Goal: Information Seeking & Learning: Compare options

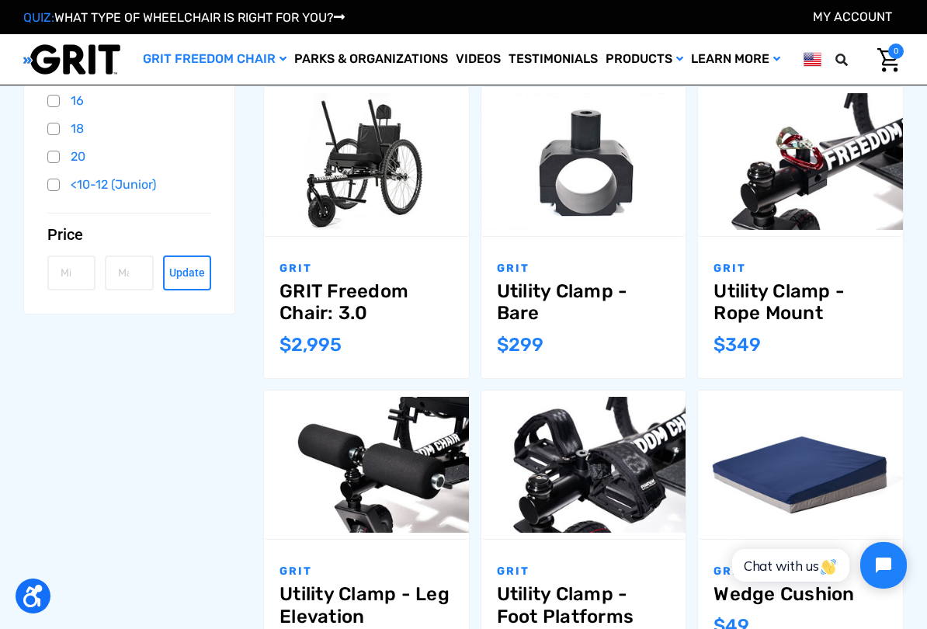
scroll to position [513, 0]
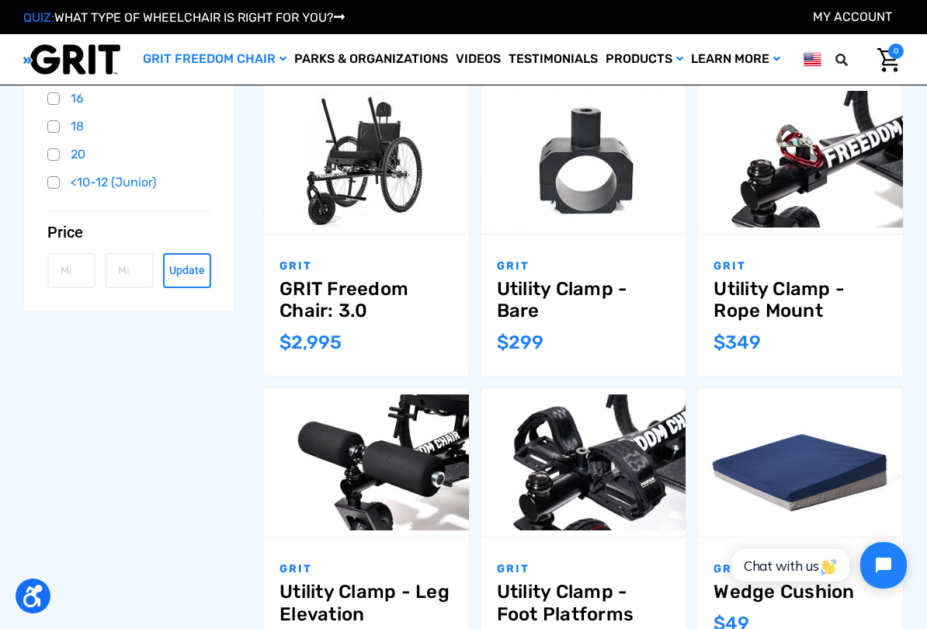
click at [320, 320] on link "GRIT Freedom Chair: 3.0" at bounding box center [367, 300] width 174 height 45
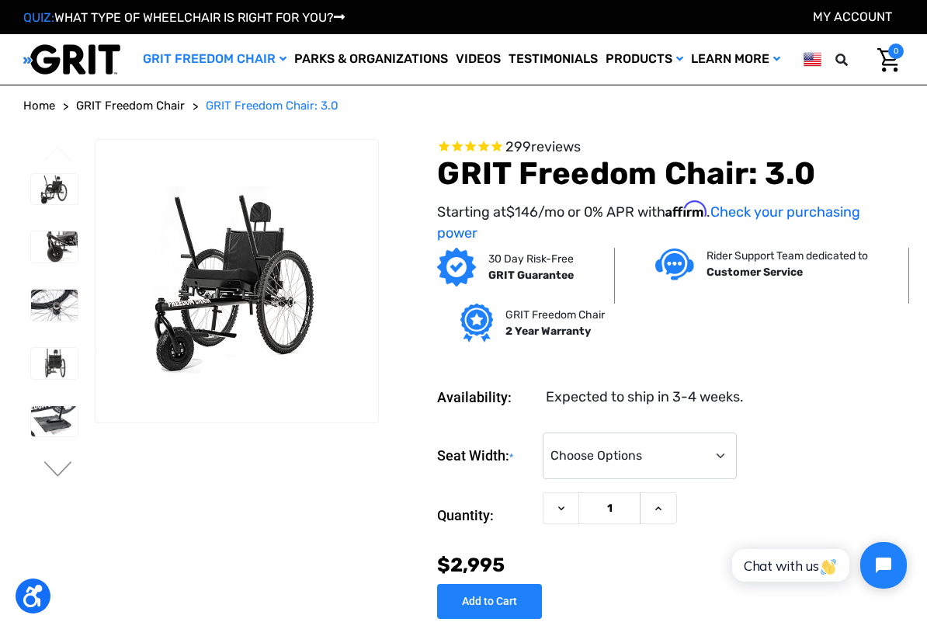
click at [40, 196] on img at bounding box center [54, 189] width 47 height 31
click at [36, 255] on img at bounding box center [54, 246] width 47 height 31
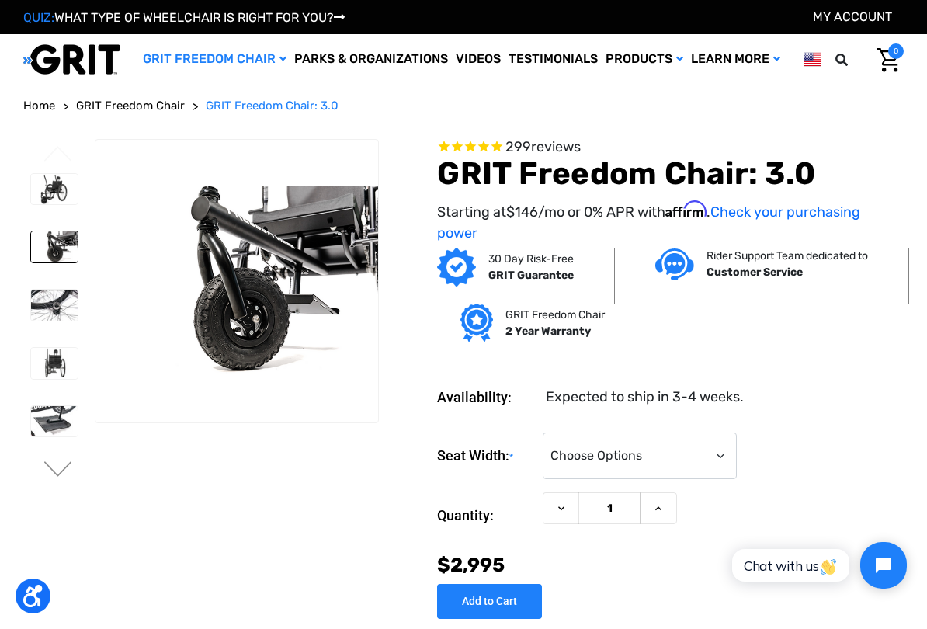
click at [37, 312] on img at bounding box center [54, 305] width 47 height 31
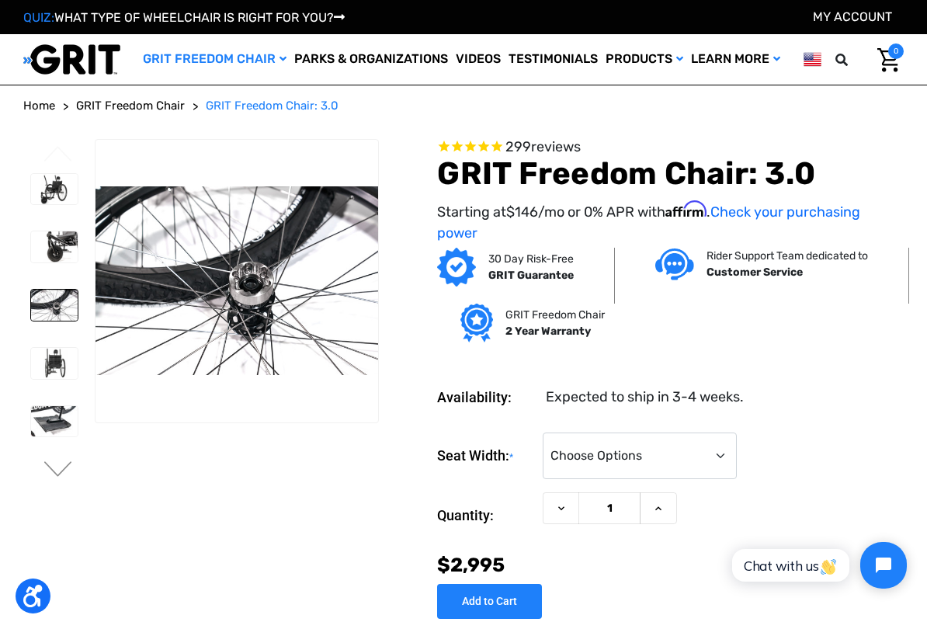
click at [31, 368] on img at bounding box center [54, 363] width 47 height 31
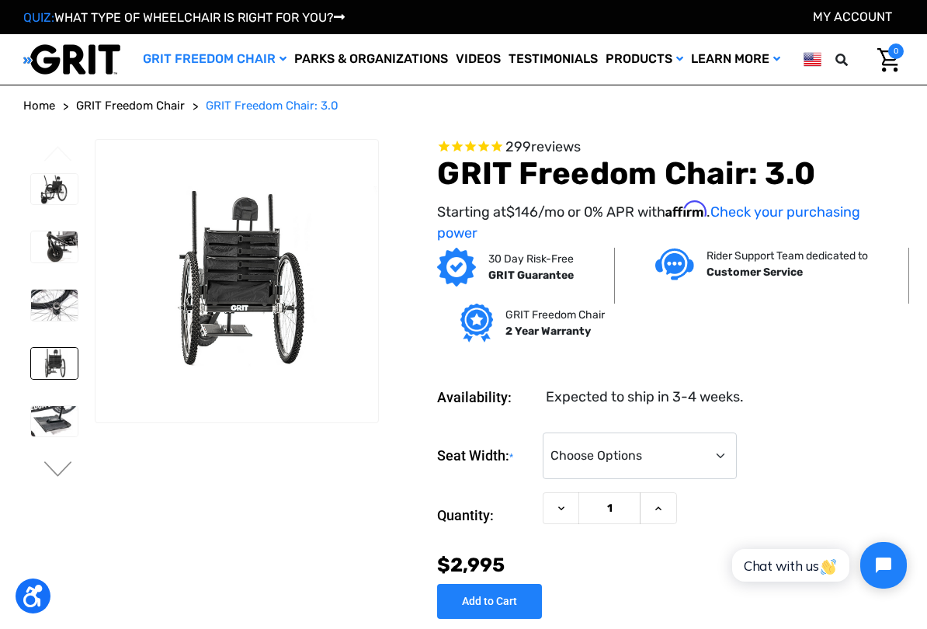
click at [31, 425] on img at bounding box center [54, 421] width 47 height 31
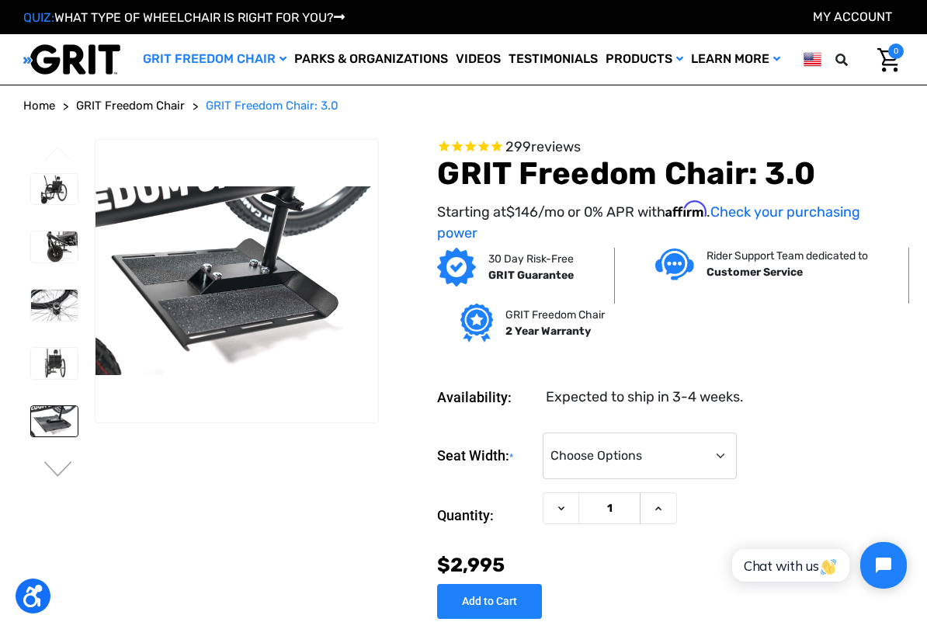
click at [52, 472] on button "Next" at bounding box center [58, 470] width 33 height 19
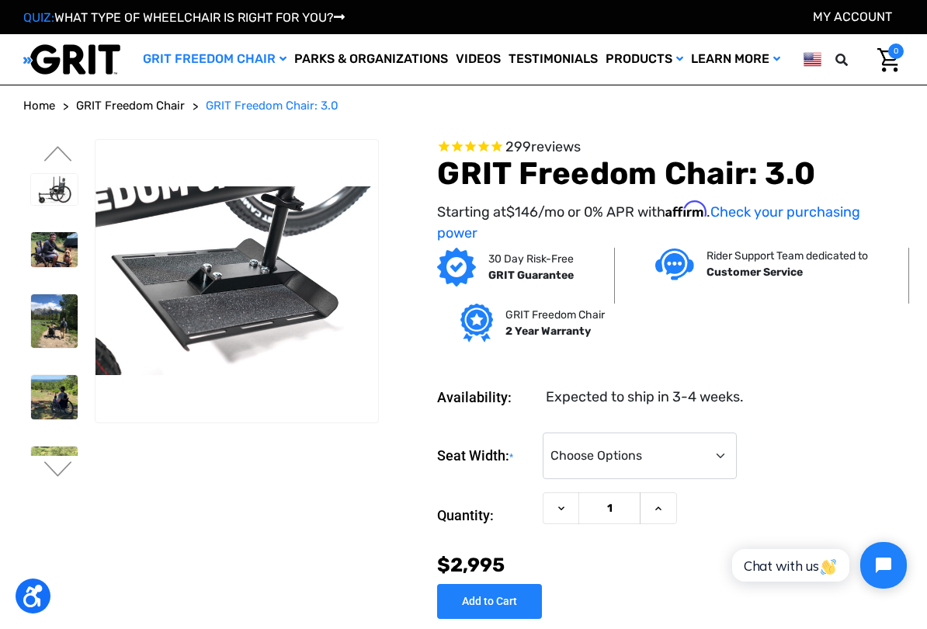
click at [31, 398] on img at bounding box center [54, 397] width 47 height 44
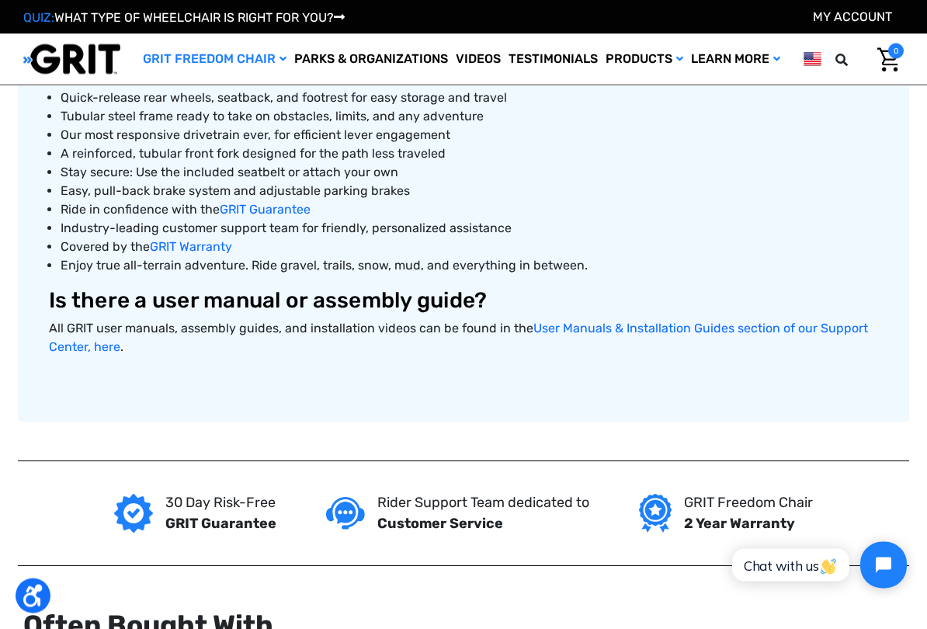
scroll to position [753, 0]
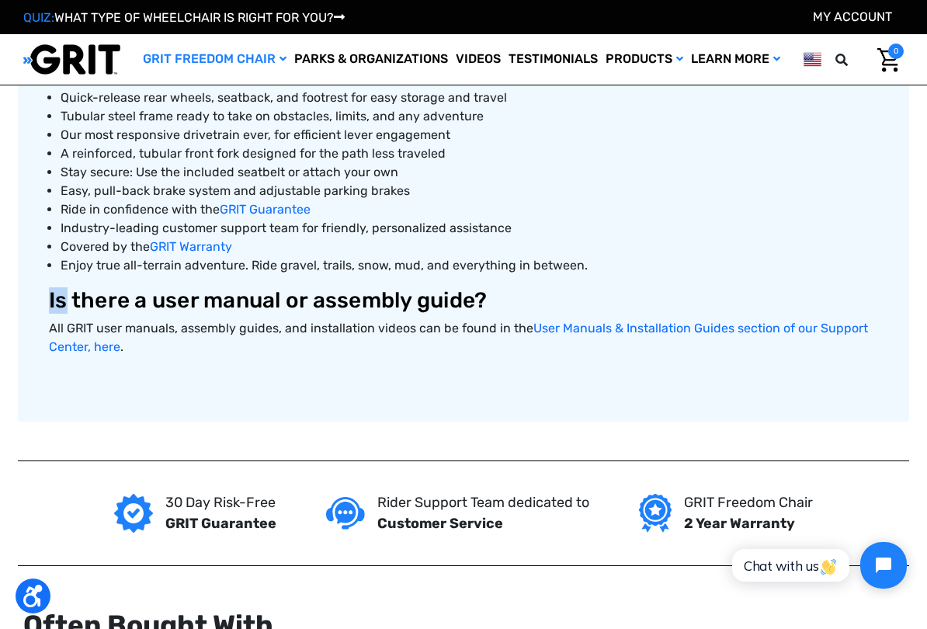
click at [764, 275] on div "The GRIT Freedom Chair: 3.0 is our most popular model. With 26” rear mountain b…" at bounding box center [463, 176] width 829 height 424
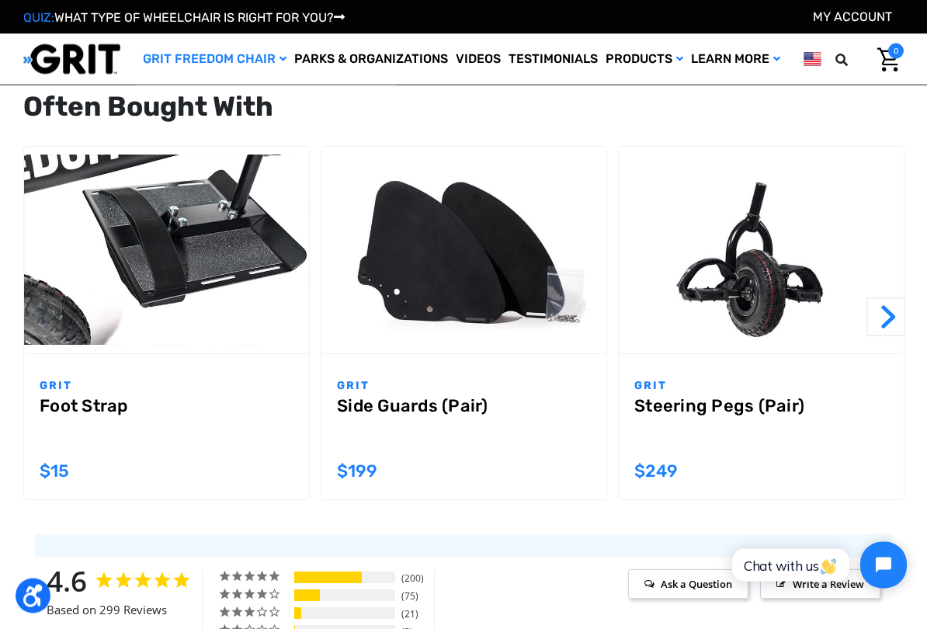
scroll to position [1272, 0]
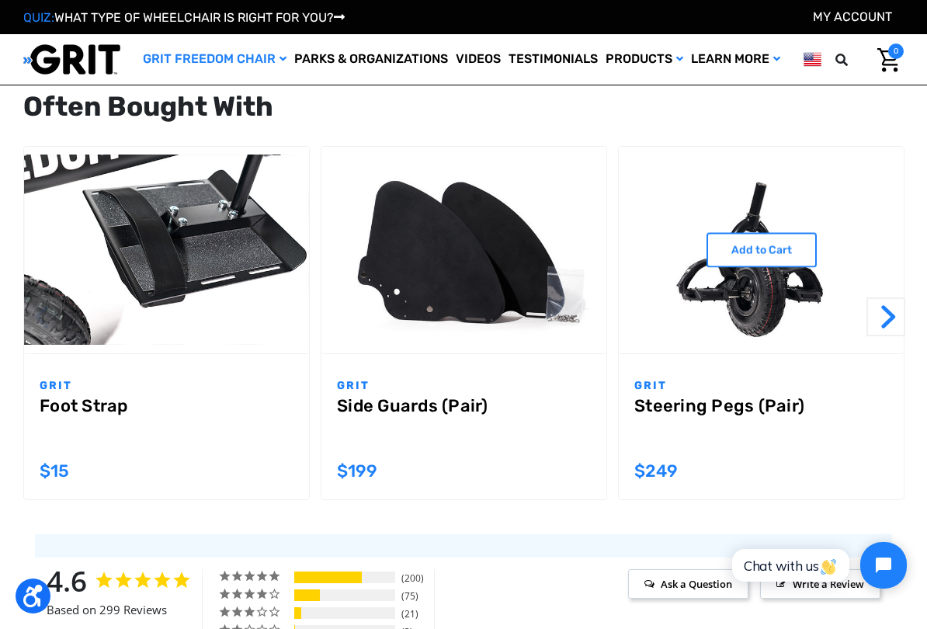
click at [780, 406] on link "Steering Pegs (Pair)" at bounding box center [761, 424] width 254 height 56
click at [712, 396] on link "Steering Pegs (Pair)" at bounding box center [761, 424] width 254 height 56
click at [779, 232] on link "Add to Cart" at bounding box center [762, 249] width 110 height 35
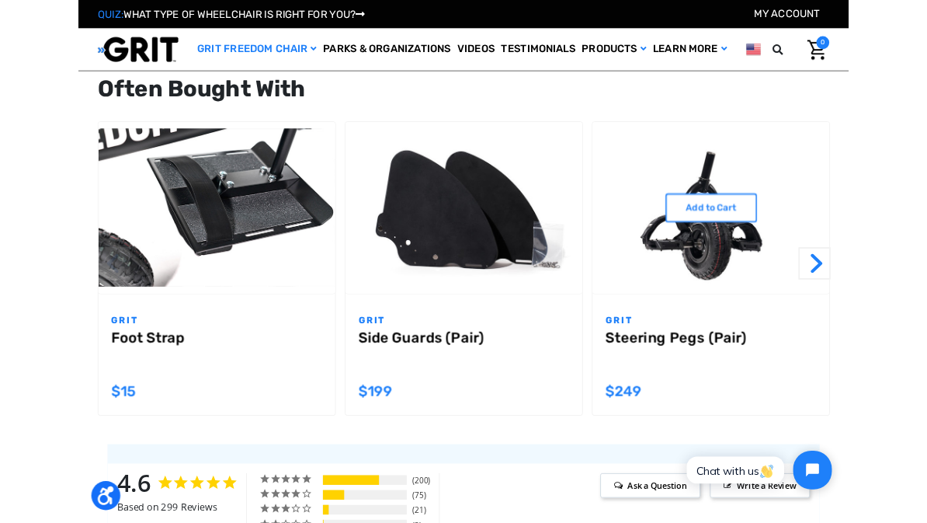
scroll to position [1315, 0]
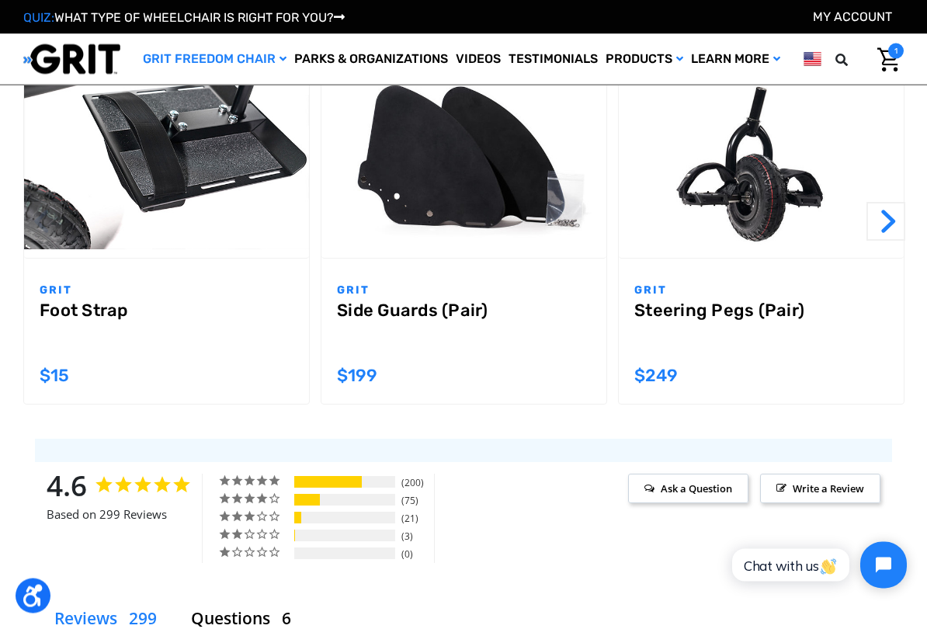
scroll to position [1373, 0]
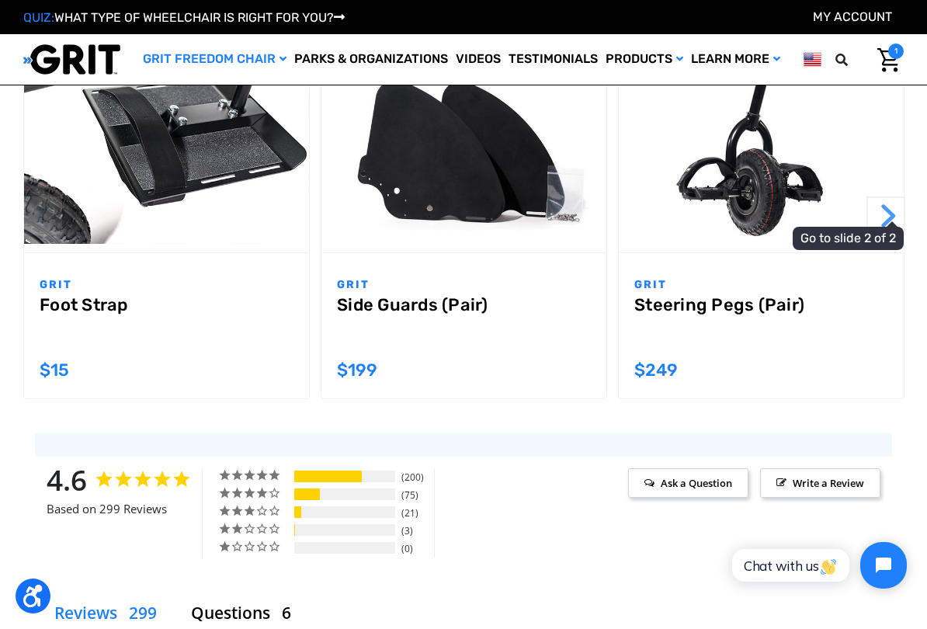
click at [884, 216] on button "Next" at bounding box center [886, 215] width 39 height 39
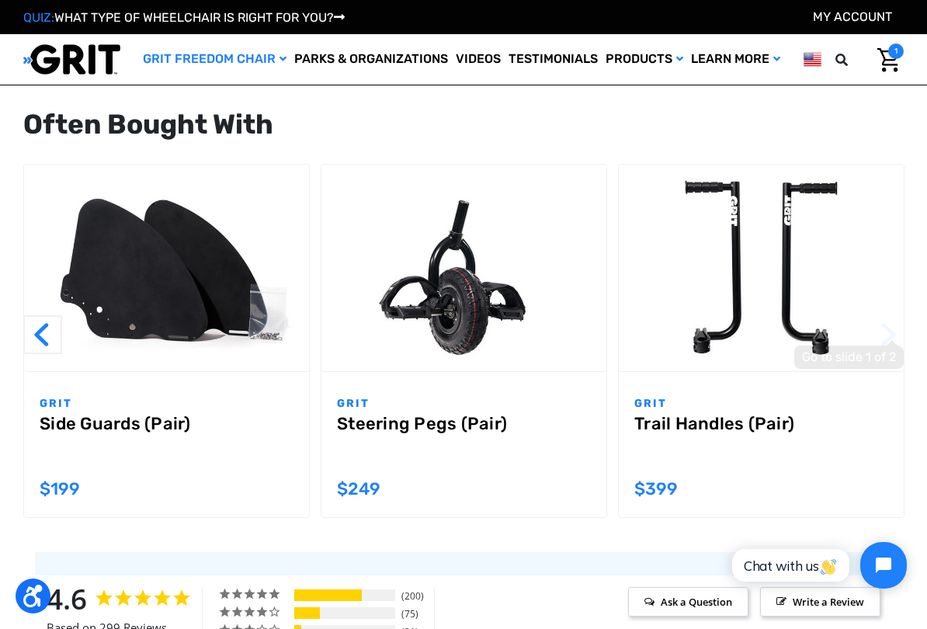
scroll to position [0, 0]
click at [495, 266] on link "Add to Cart" at bounding box center [464, 267] width 110 height 35
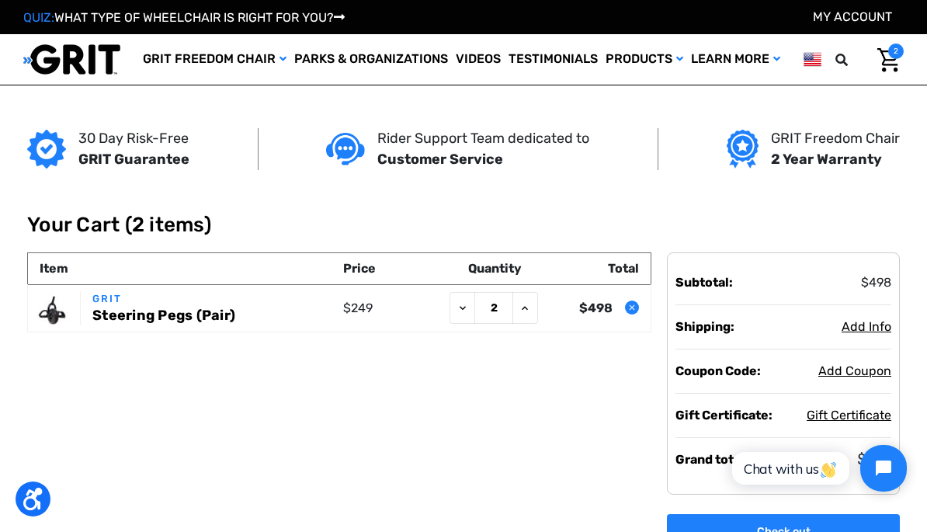
click at [464, 302] on icon at bounding box center [463, 308] width 12 height 12
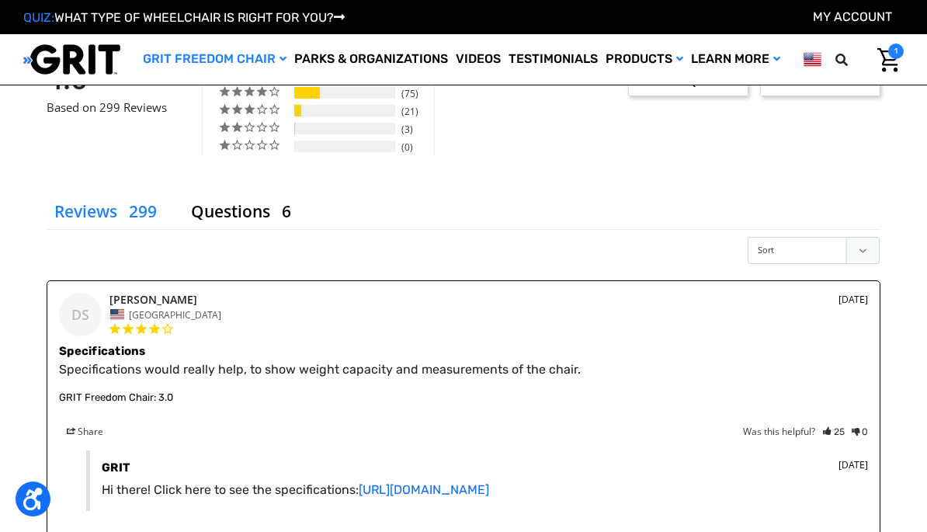
scroll to position [1767, 0]
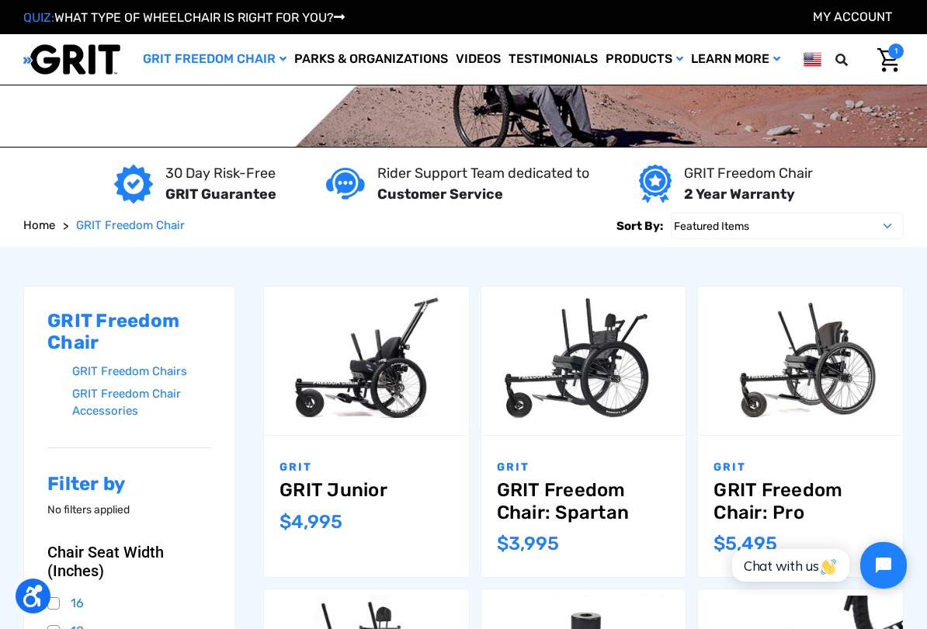
click at [0, 0] on link "Wheelchairs" at bounding box center [0, 0] width 0 height 0
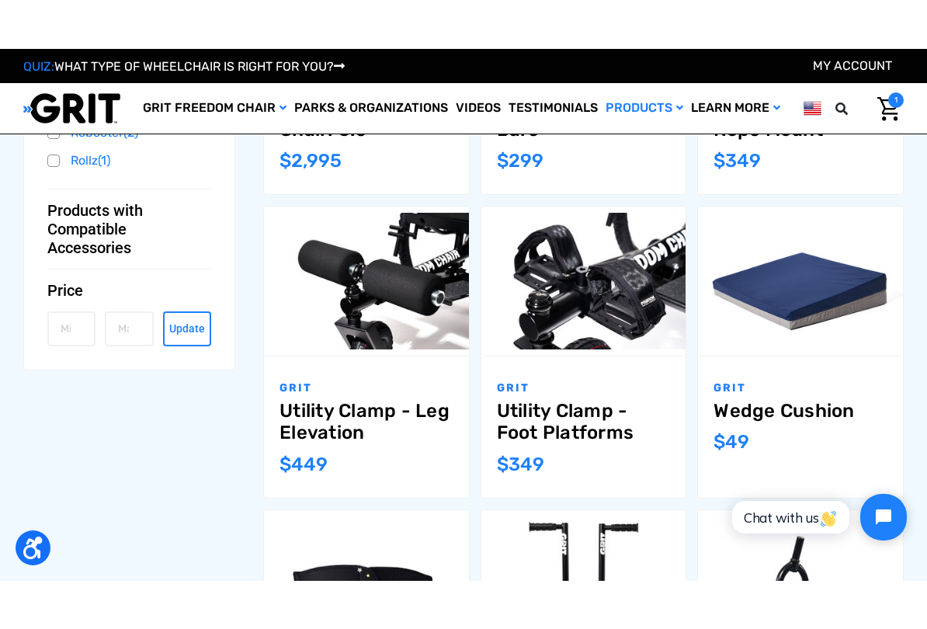
scroll to position [742, 0]
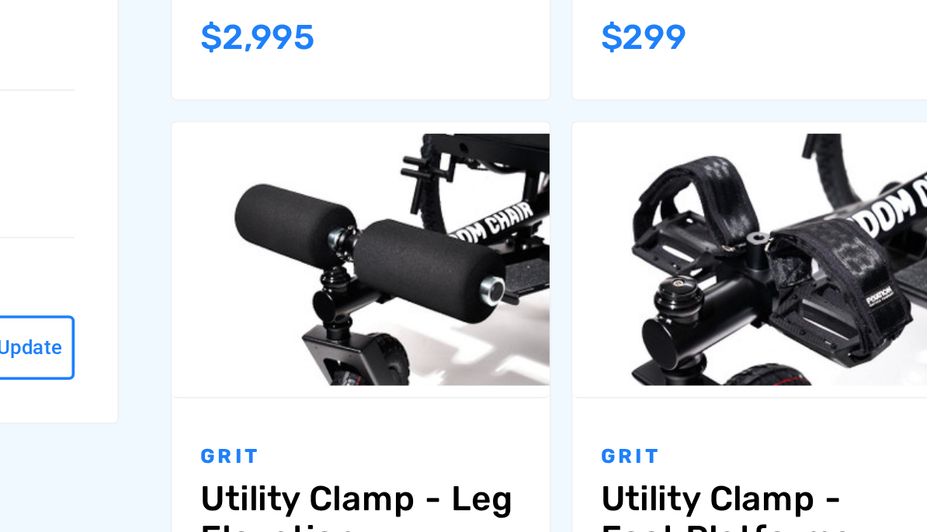
click at [384, 209] on input "Compare" at bounding box center [389, 214] width 10 height 10
checkbox input "true"
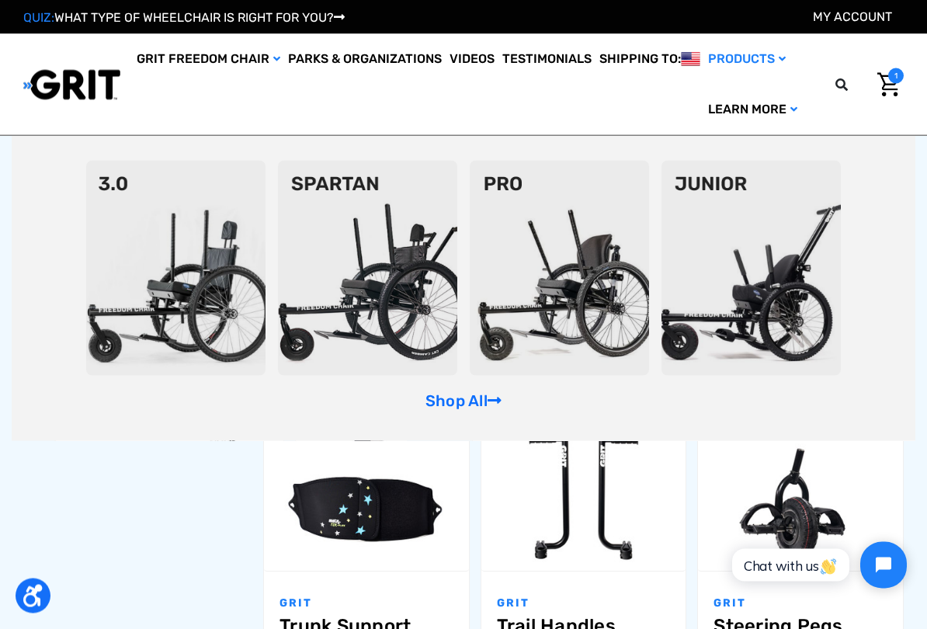
scroll to position [780, 0]
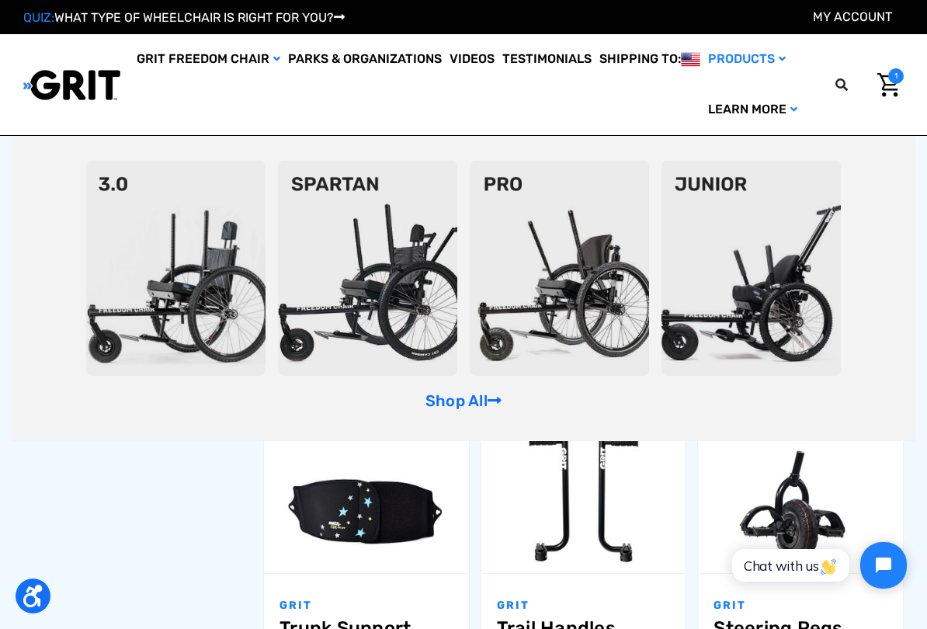
click at [829, 475] on input "Compare" at bounding box center [823, 480] width 10 height 10
checkbox input "true"
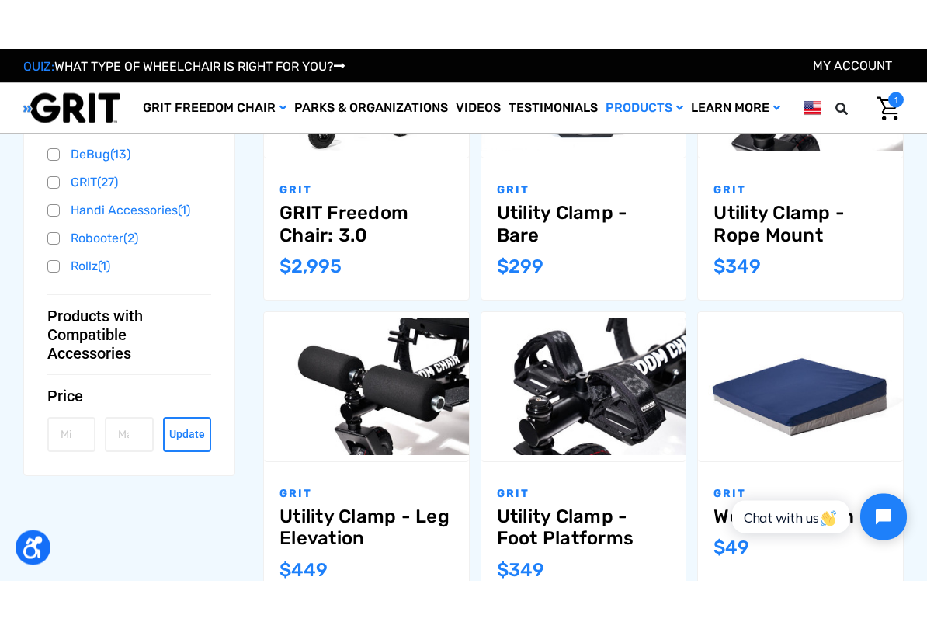
scroll to position [630, 0]
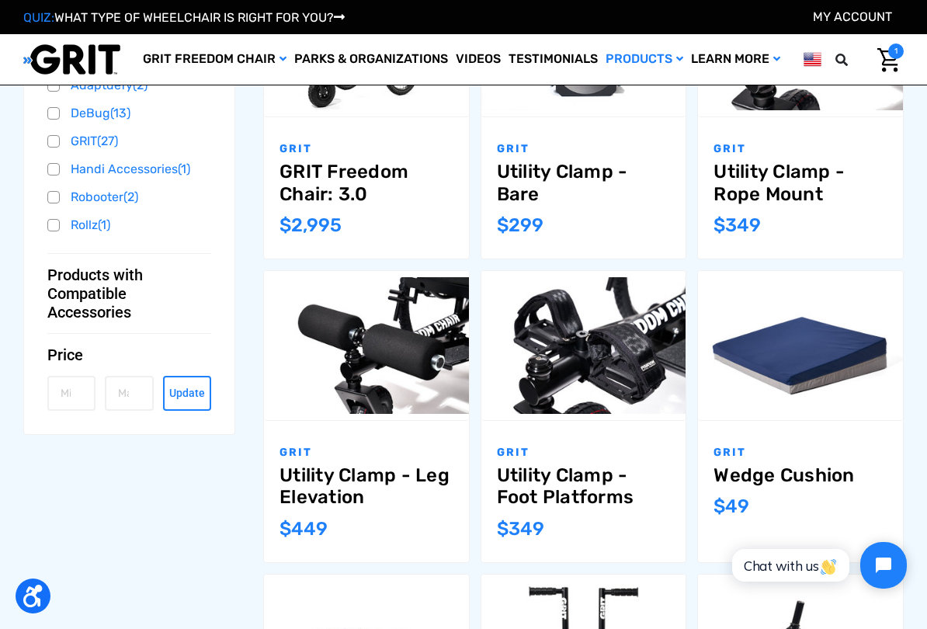
click at [613, 318] on label "Compare" at bounding box center [583, 328] width 105 height 35
click at [611, 321] on input "Compare" at bounding box center [606, 326] width 10 height 10
checkbox input "true"
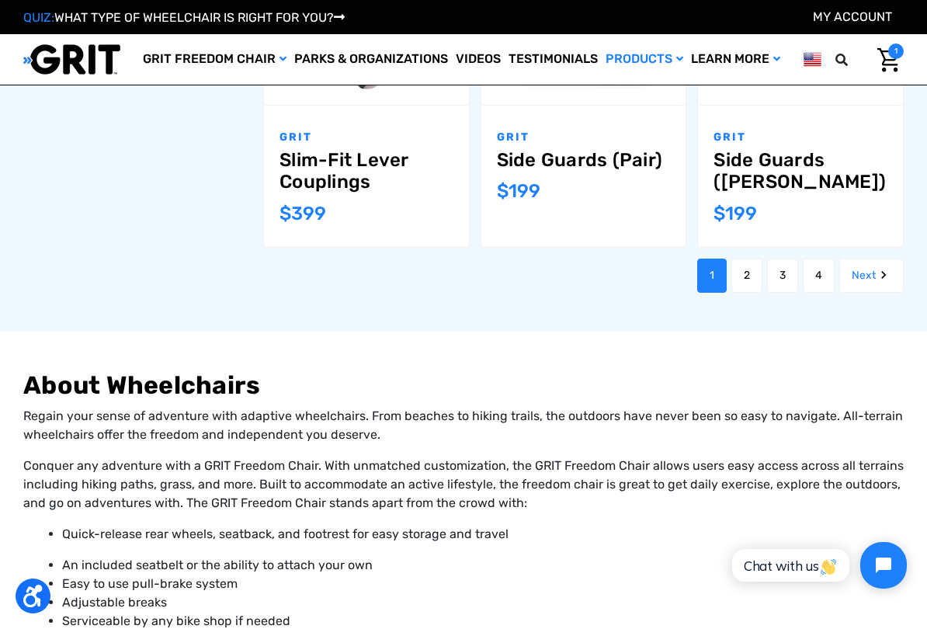
scroll to position [1604, 0]
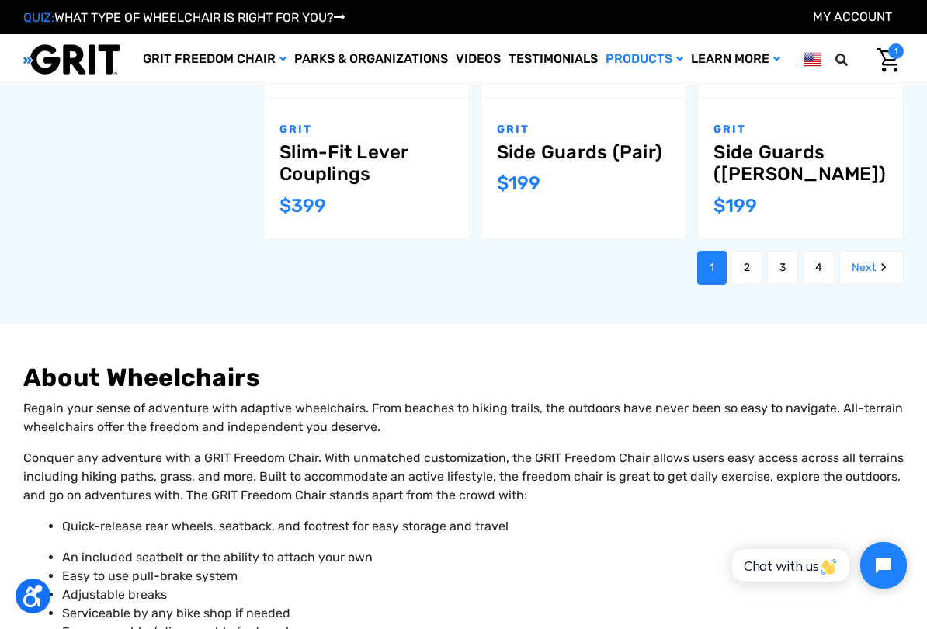
click at [873, 251] on link "Next" at bounding box center [871, 268] width 64 height 34
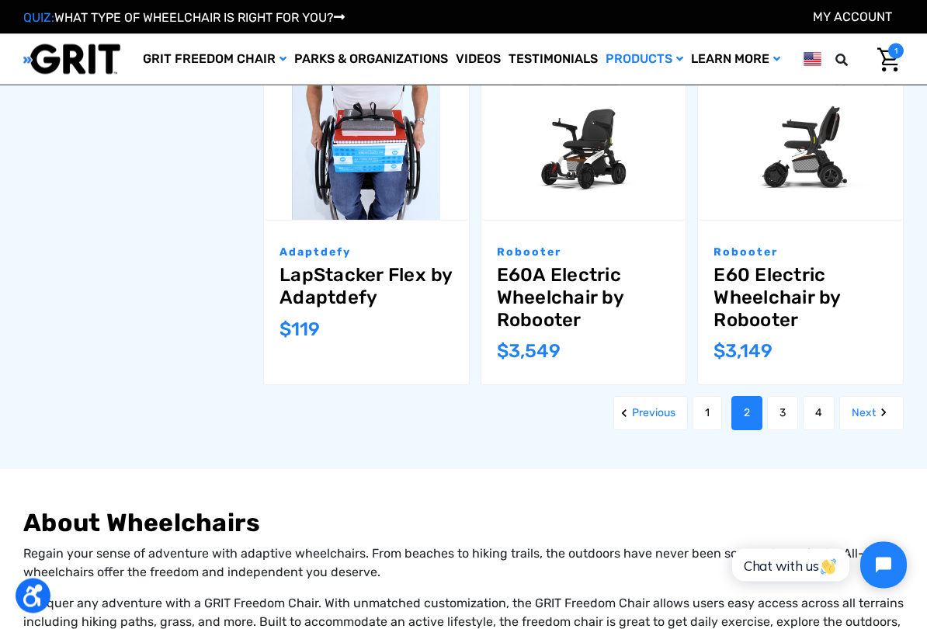
scroll to position [1441, 0]
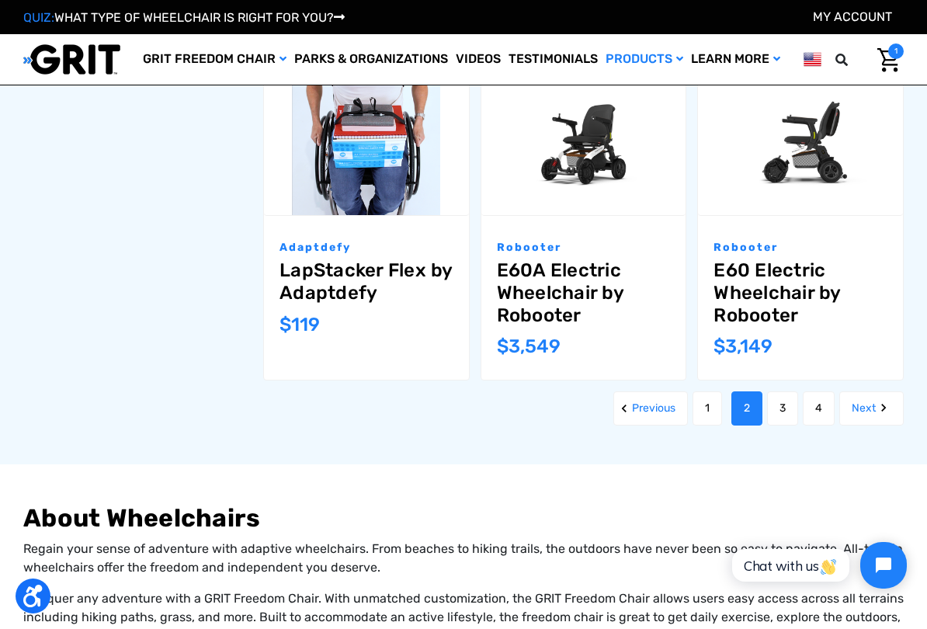
click at [874, 408] on link "Next" at bounding box center [871, 408] width 64 height 34
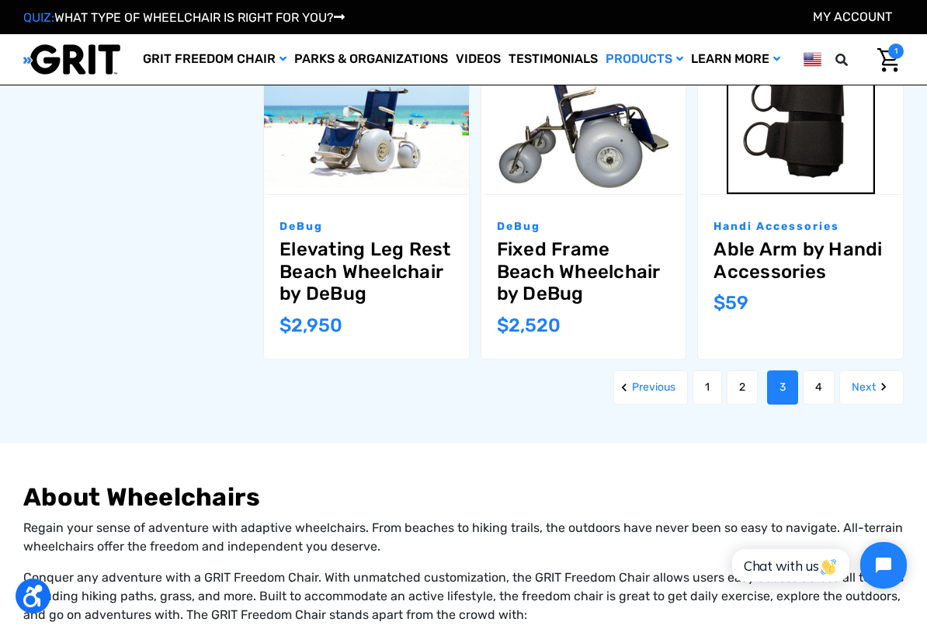
scroll to position [1603, 0]
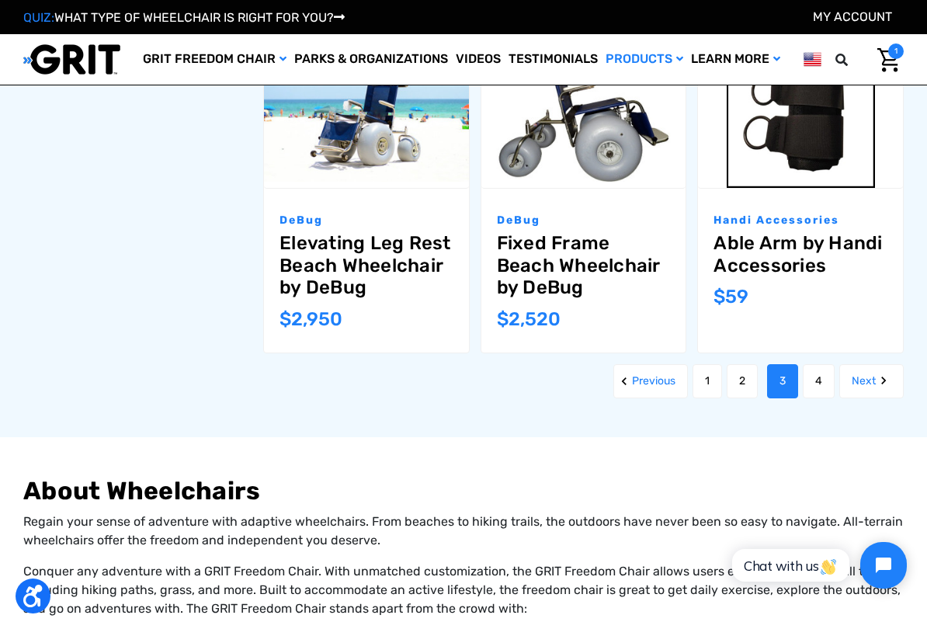
click at [868, 377] on link "Next" at bounding box center [871, 381] width 64 height 34
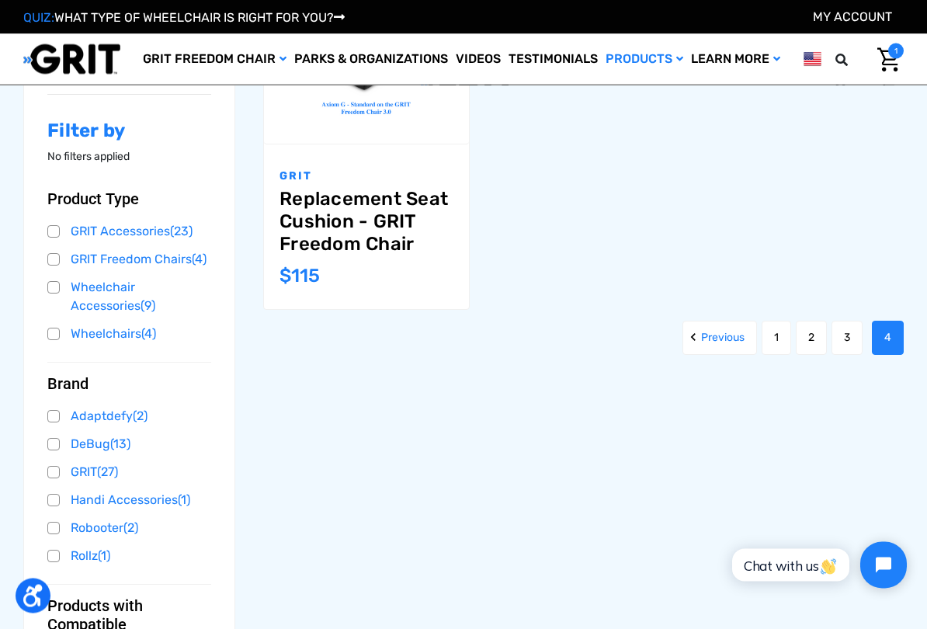
click at [773, 335] on link "1" at bounding box center [777, 338] width 30 height 34
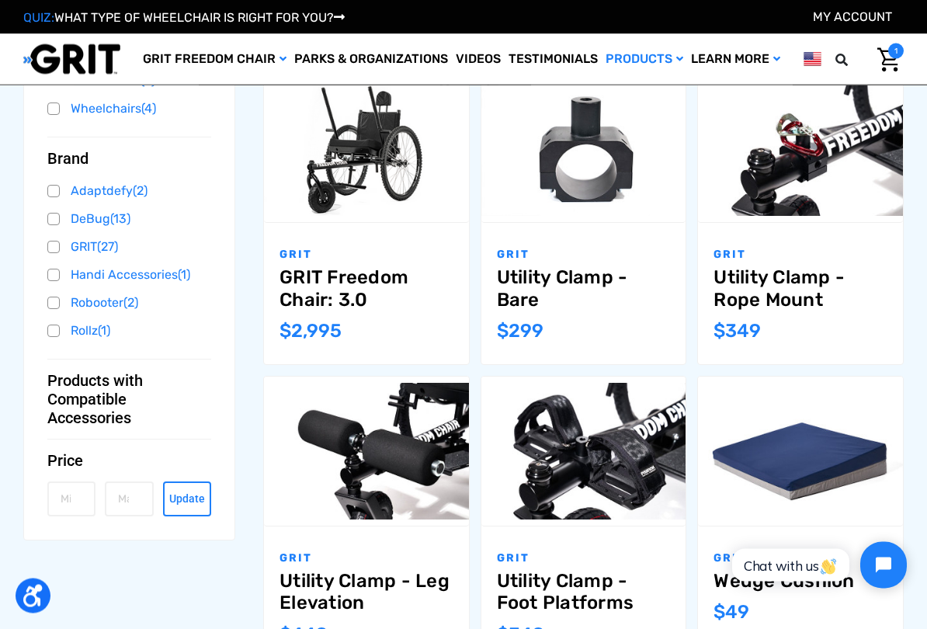
scroll to position [532, 0]
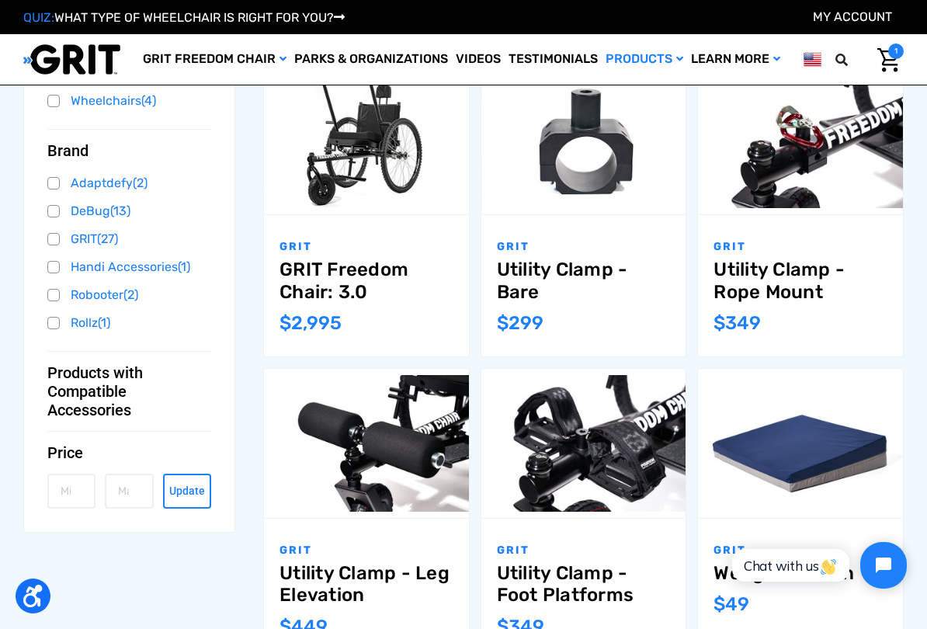
click at [602, 426] on input "Compare" at bounding box center [606, 424] width 10 height 10
checkbox input "true"
click at [394, 426] on input "Compare" at bounding box center [389, 424] width 10 height 10
checkbox input "true"
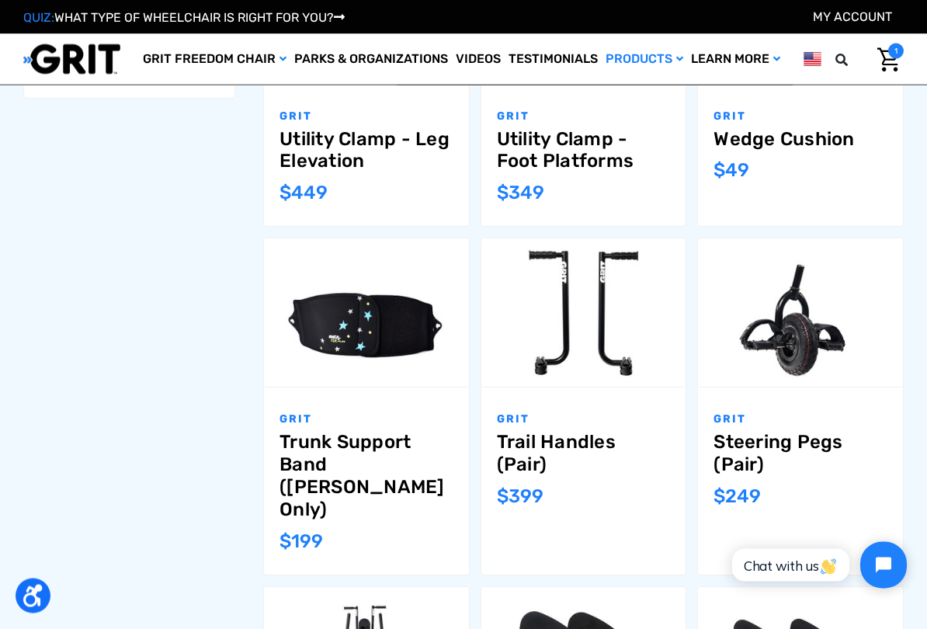
scroll to position [966, 0]
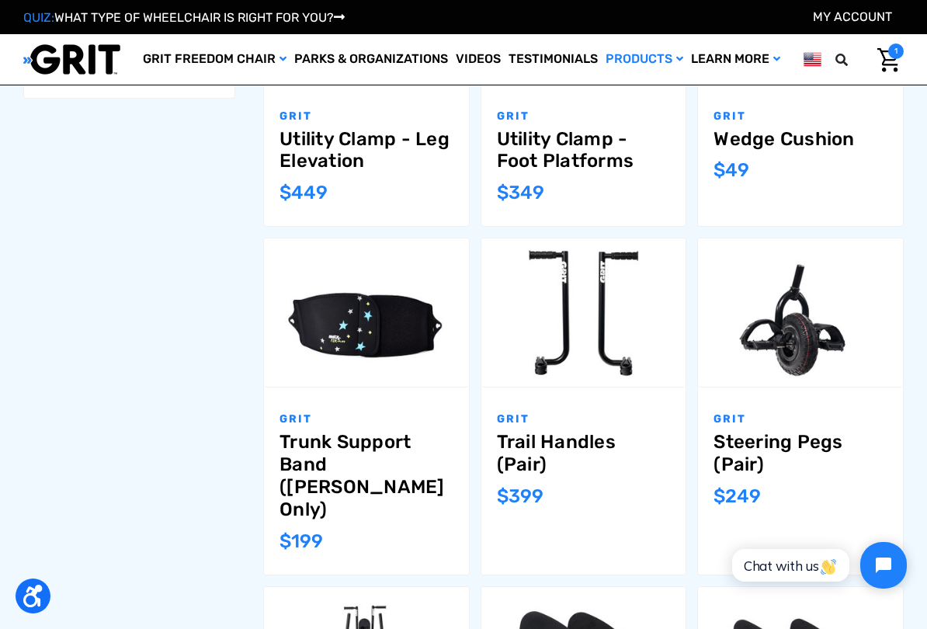
click at [828, 297] on input "Compare" at bounding box center [823, 294] width 10 height 10
click at [780, 287] on label "Compare" at bounding box center [801, 295] width 105 height 35
click at [818, 289] on input "Compare" at bounding box center [823, 294] width 10 height 10
click at [787, 295] on label "Compare" at bounding box center [801, 295] width 105 height 35
click at [818, 295] on input "Compare" at bounding box center [823, 294] width 10 height 10
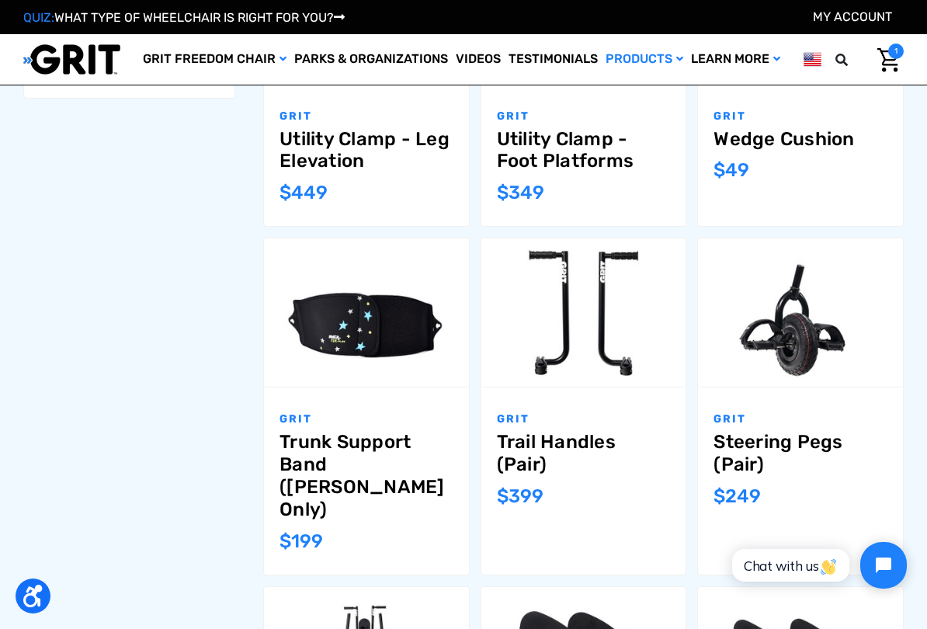
checkbox input "true"
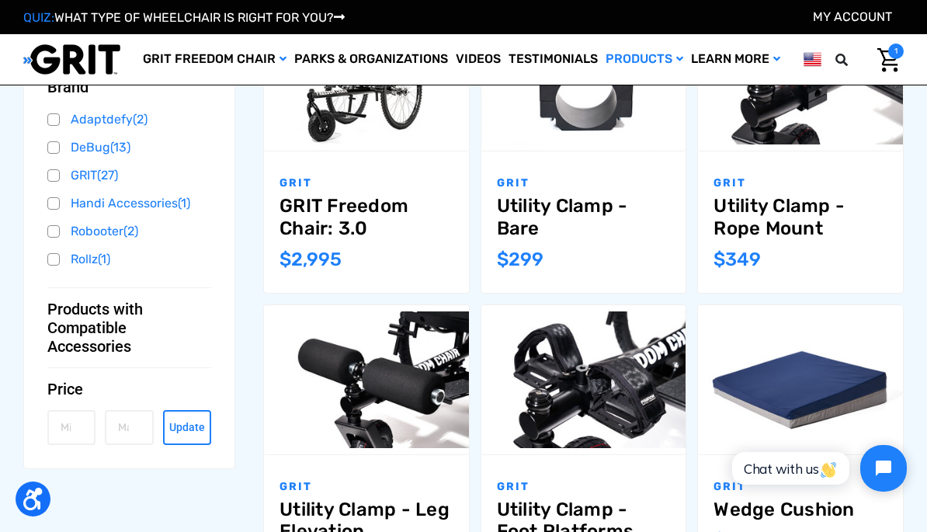
click at [186, 426] on button "Update" at bounding box center [187, 427] width 48 height 35
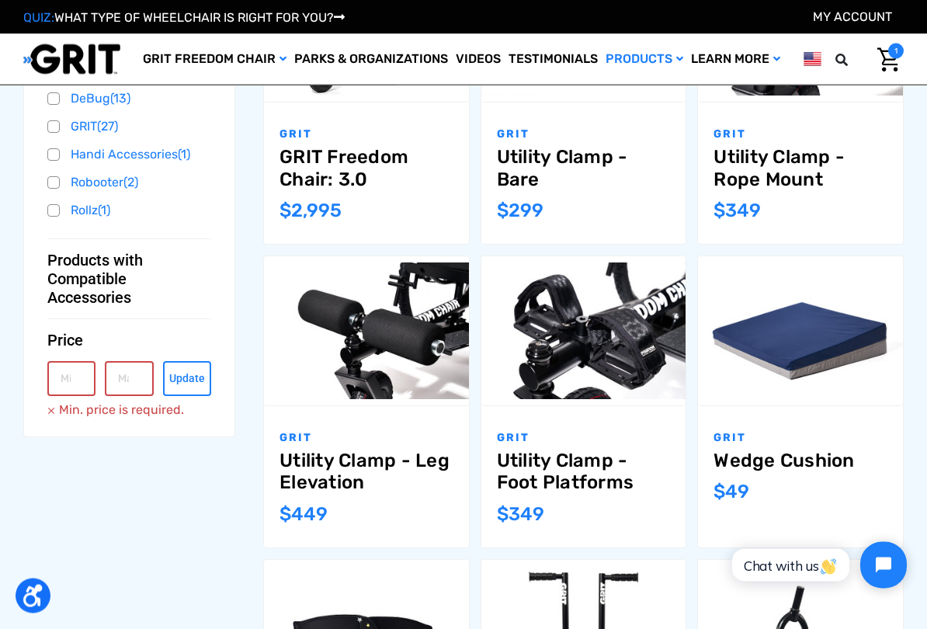
scroll to position [664, 0]
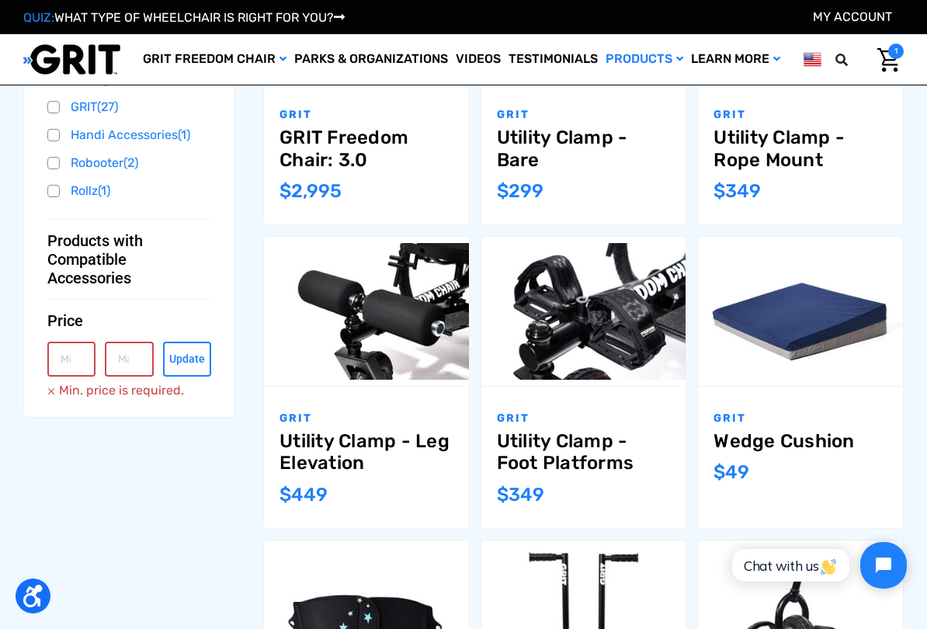
click at [547, 335] on link "Choose Options" at bounding box center [583, 333] width 132 height 35
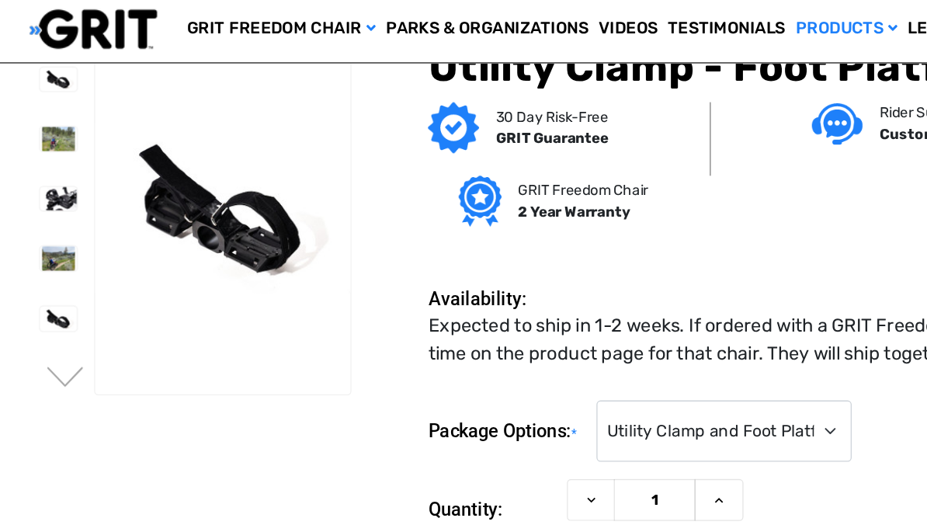
click at [48, 316] on button "Next" at bounding box center [50, 325] width 33 height 19
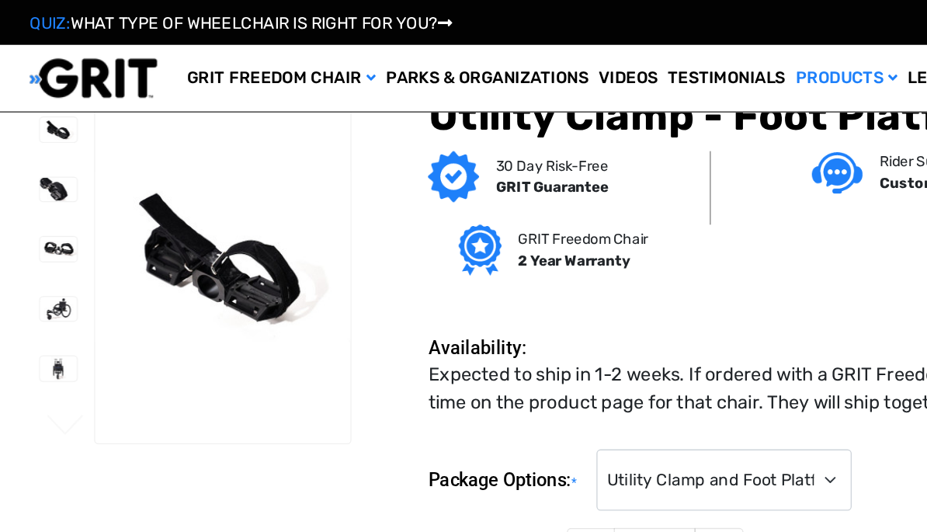
click at [31, 144] on img at bounding box center [45, 144] width 28 height 19
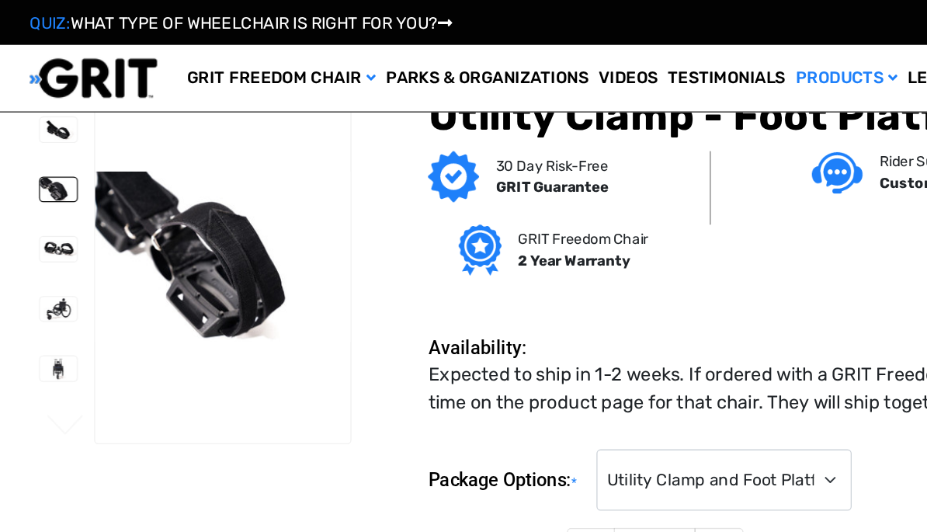
click at [31, 182] on img at bounding box center [45, 189] width 28 height 19
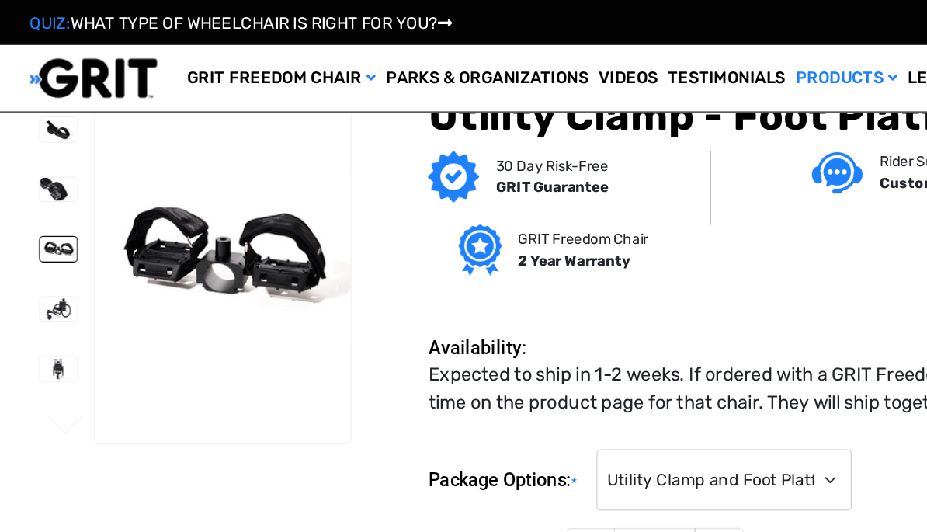
click at [31, 231] on img at bounding box center [45, 235] width 28 height 19
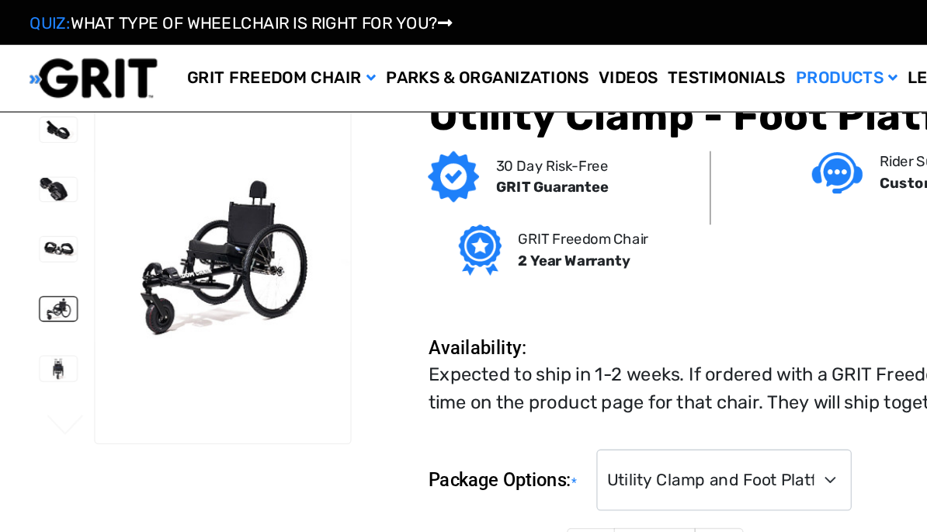
click at [31, 186] on img at bounding box center [45, 189] width 28 height 19
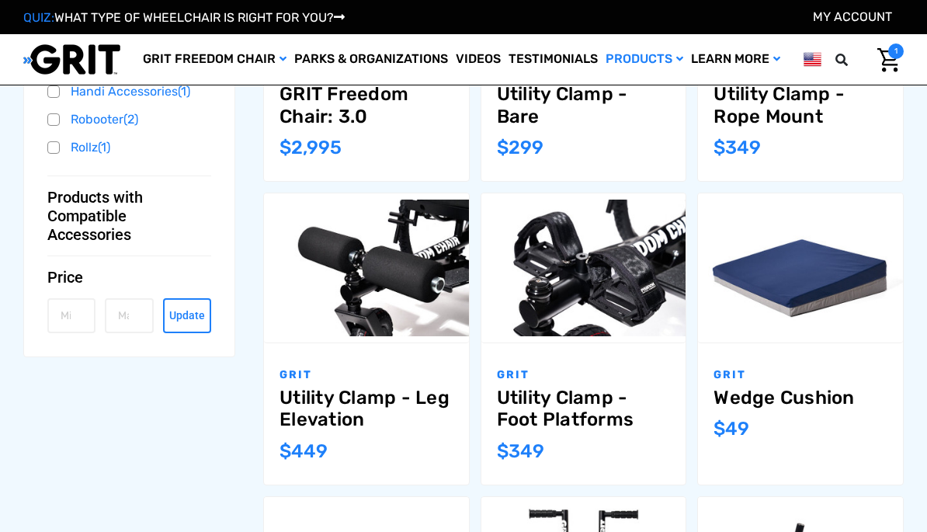
scroll to position [707, 0]
click at [334, 287] on link "Choose Options" at bounding box center [367, 290] width 132 height 35
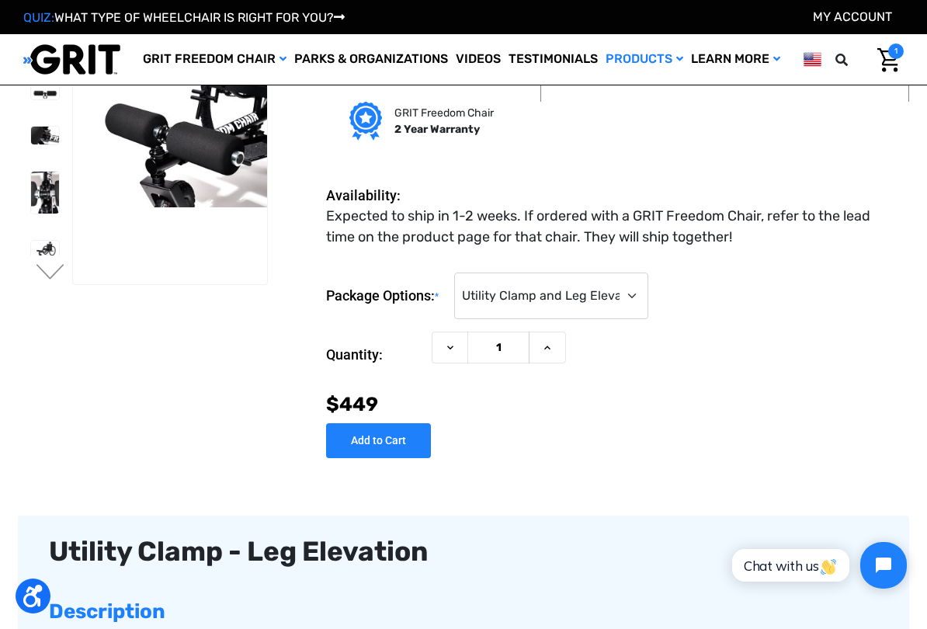
scroll to position [56, 0]
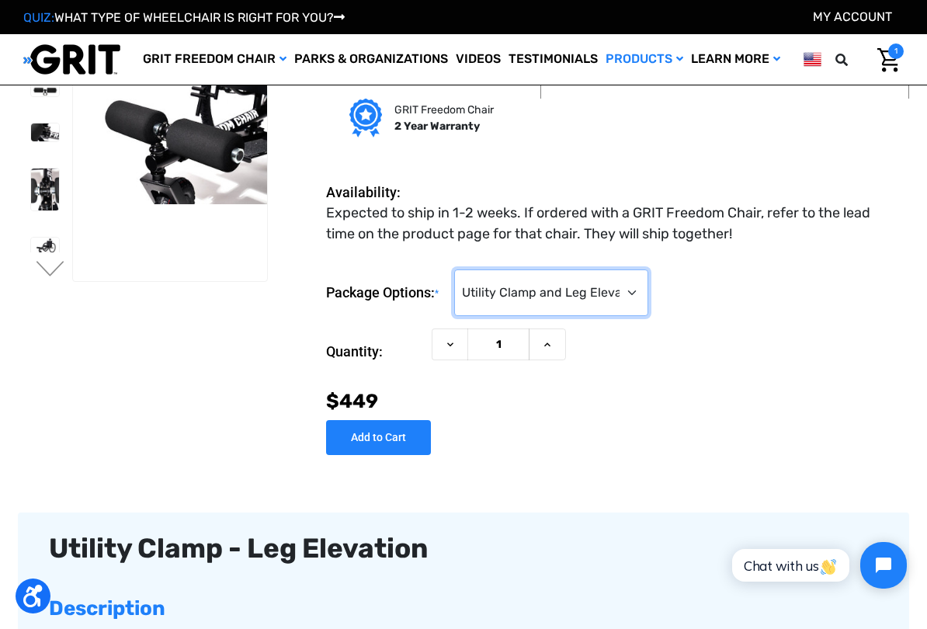
click at [625, 297] on select "Choose Options Utility Clamp and Leg Elevation ($449) Leg Elevation Only (No Ut…" at bounding box center [551, 292] width 194 height 47
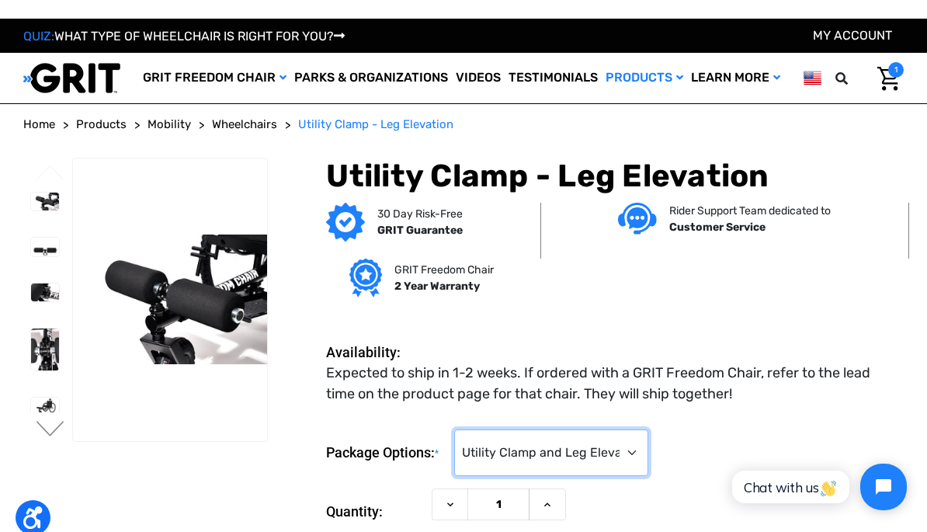
scroll to position [0, 0]
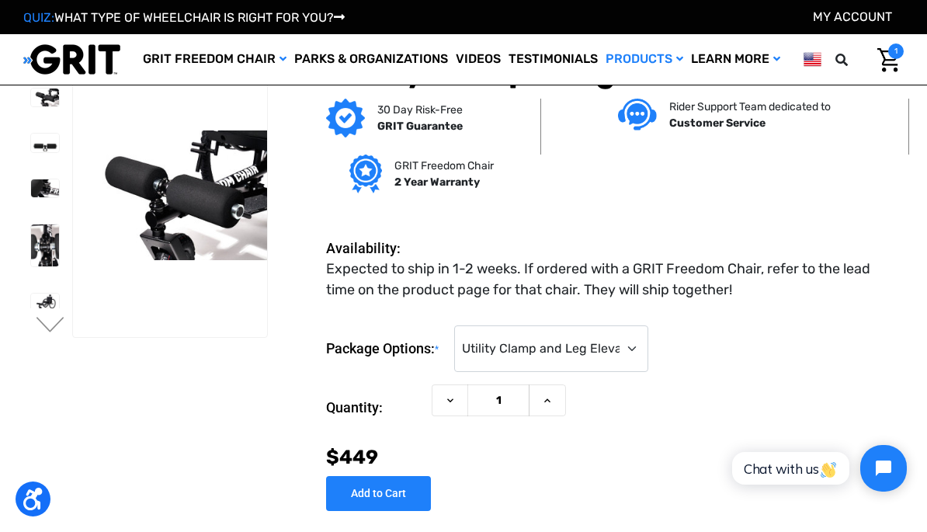
click at [31, 186] on img at bounding box center [45, 188] width 28 height 19
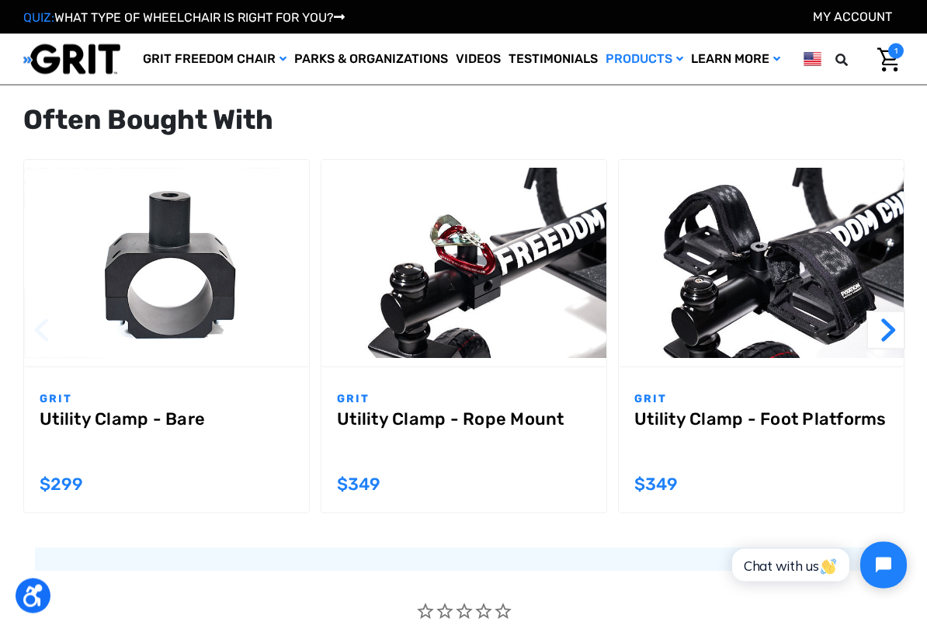
scroll to position [1314, 0]
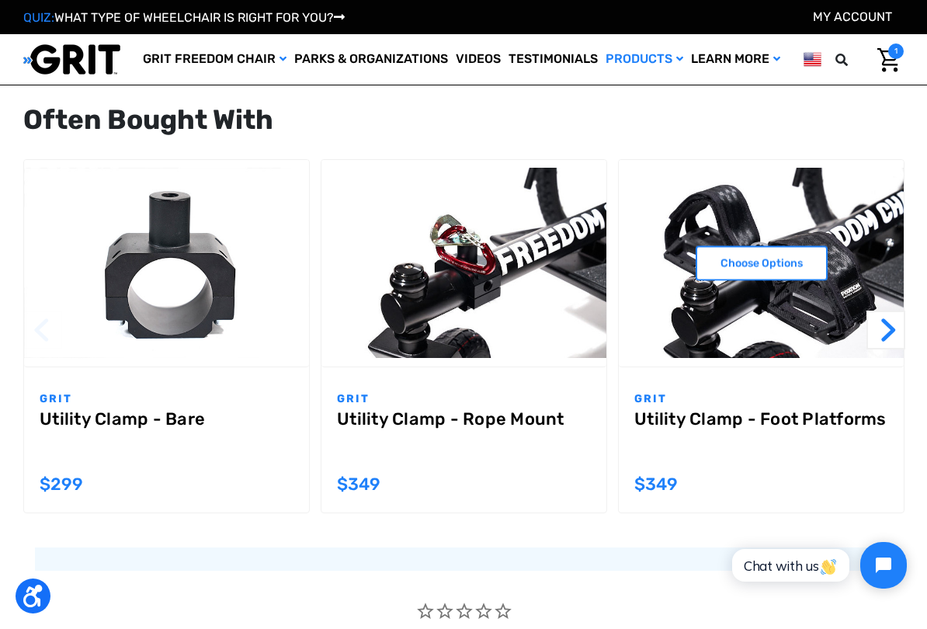
click at [804, 258] on link "Choose Options" at bounding box center [762, 262] width 132 height 35
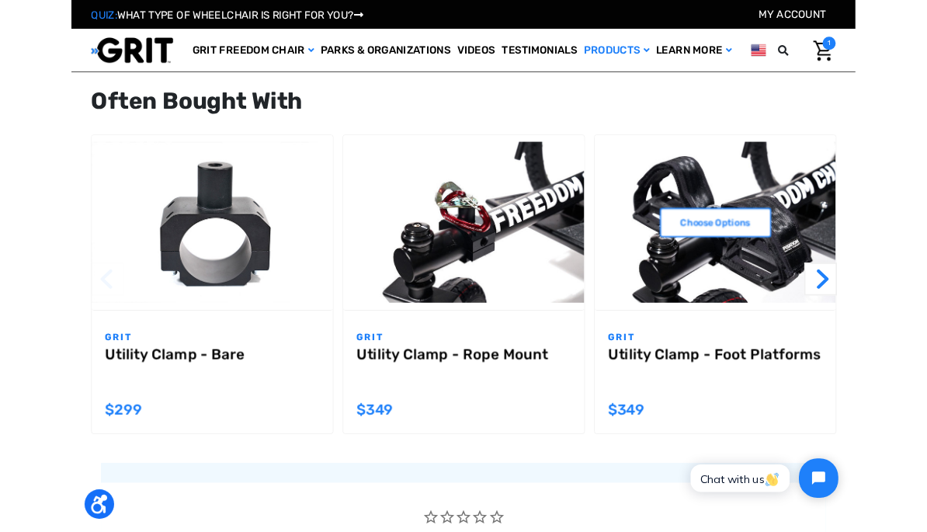
scroll to position [1313, 0]
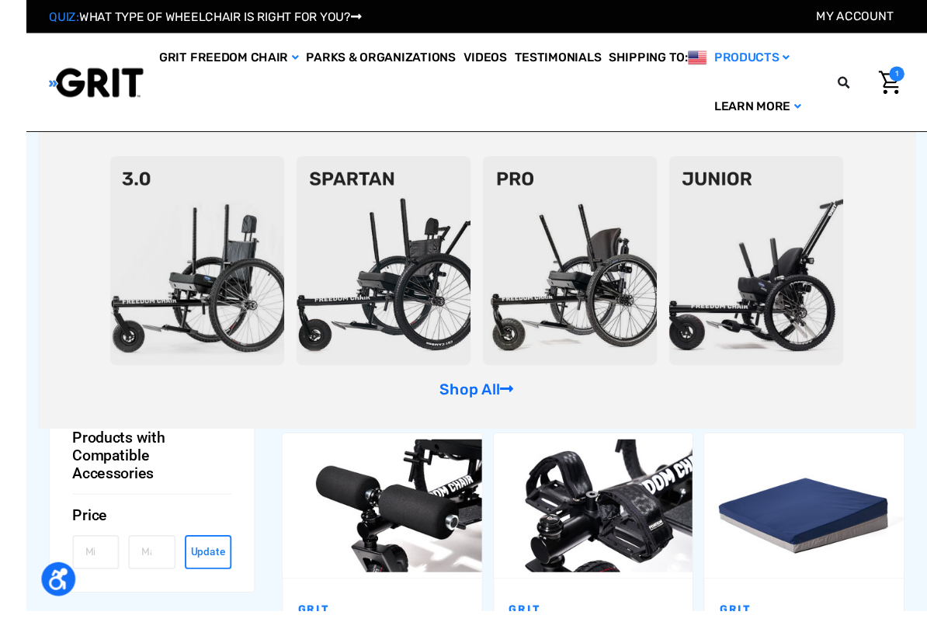
scroll to position [751, 0]
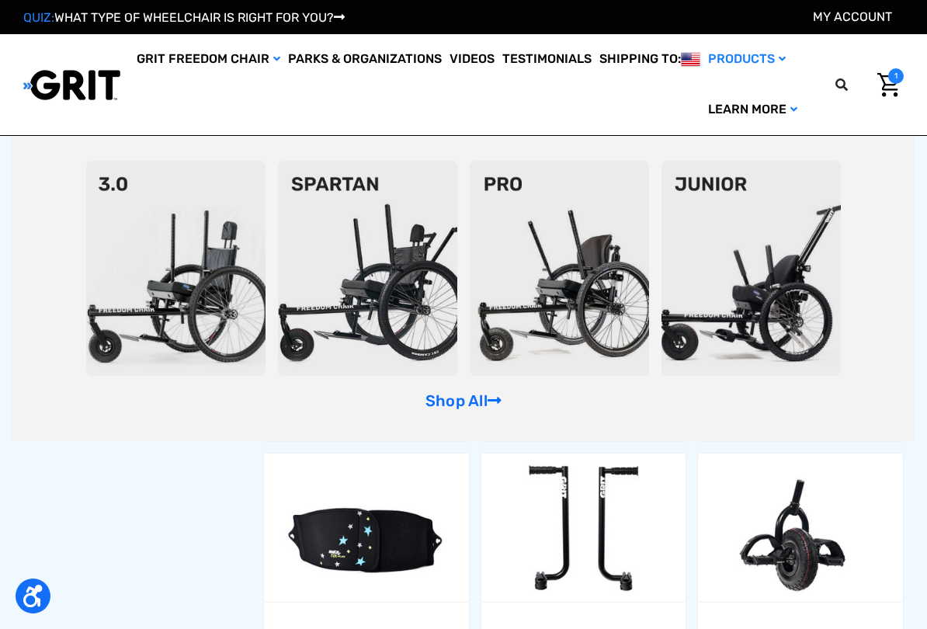
click at [430, 402] on link "Shop All" at bounding box center [464, 400] width 76 height 19
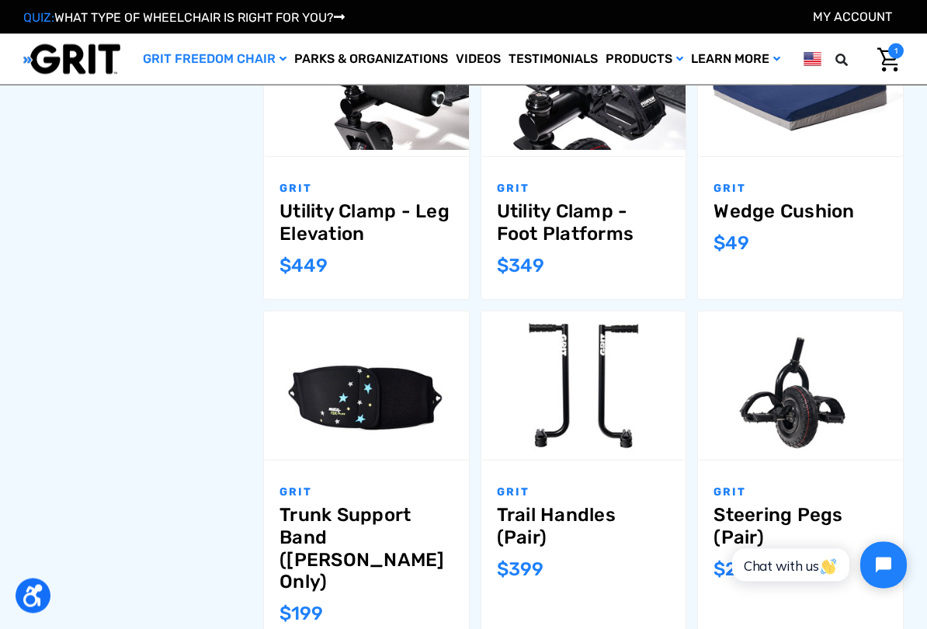
scroll to position [898, 0]
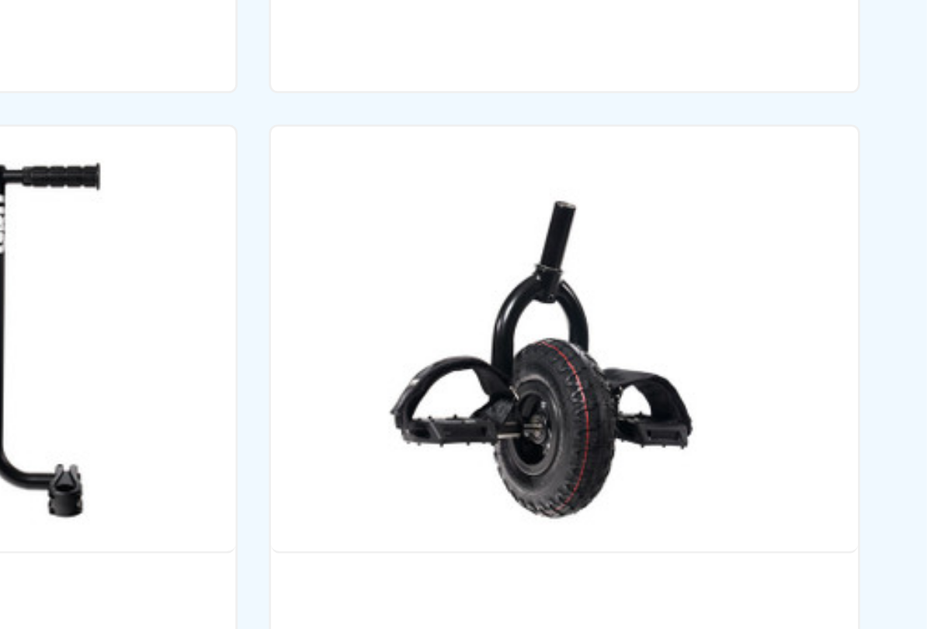
click at [698, 313] on img "Steering Pegs (Pair),$249.00\a" at bounding box center [800, 381] width 205 height 136
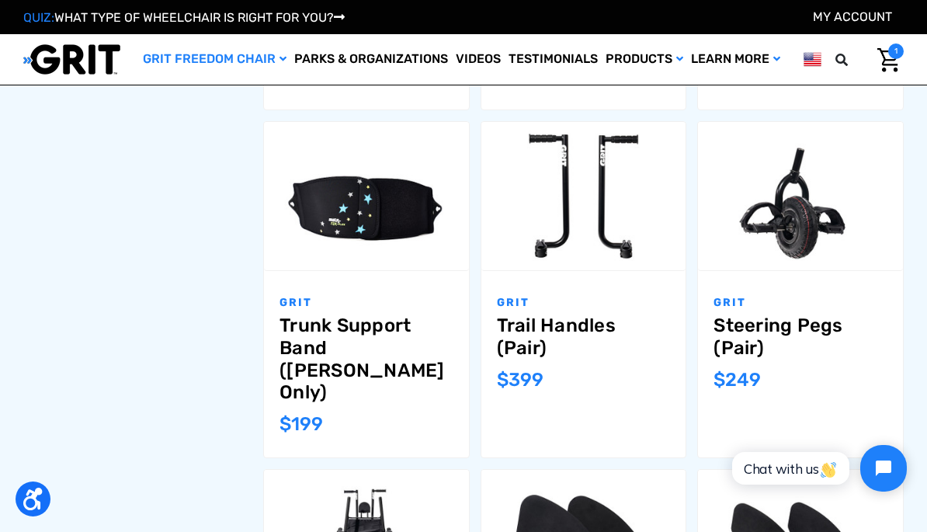
scroll to position [1082, 0]
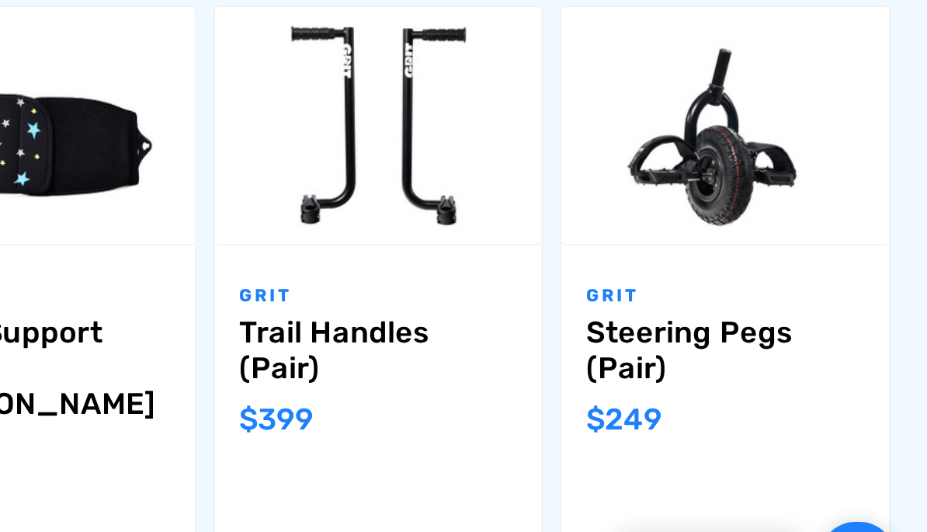
click at [714, 315] on link "Steering Pegs (Pair)" at bounding box center [801, 337] width 174 height 45
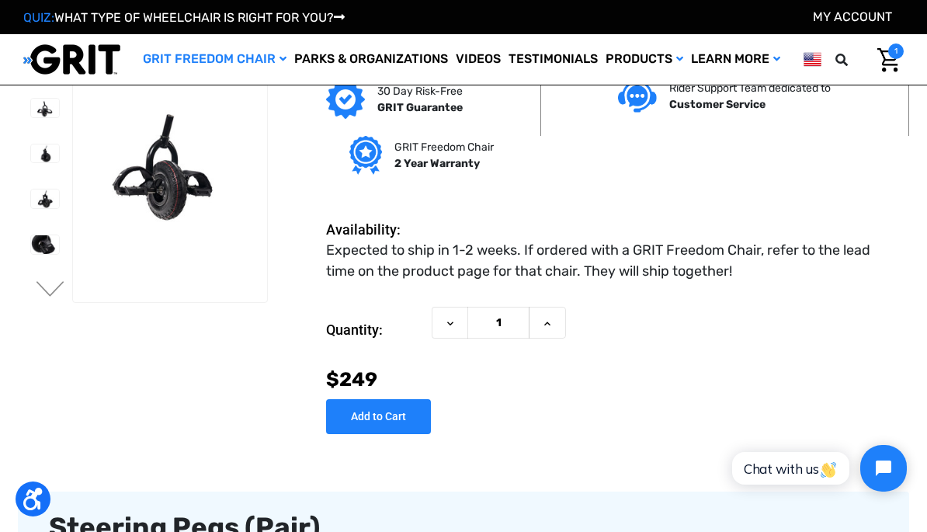
scroll to position [33, 0]
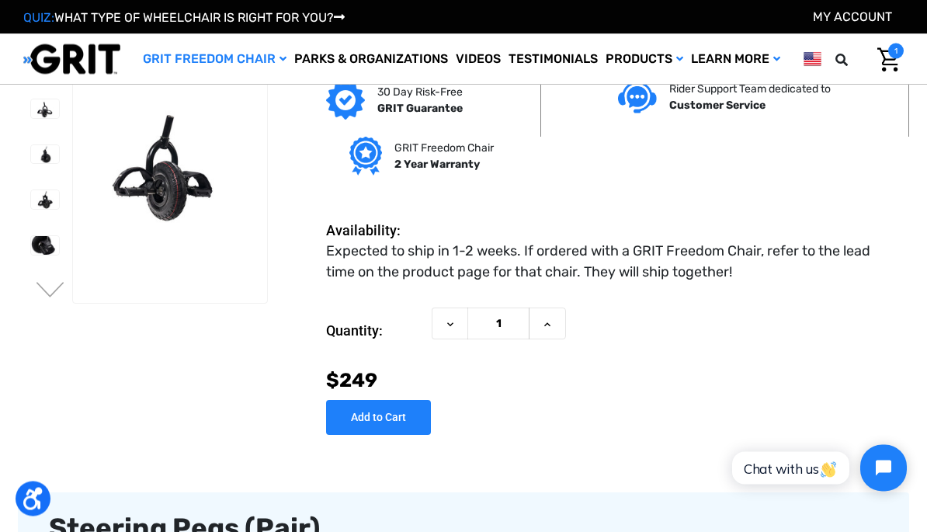
click at [44, 287] on button "Next" at bounding box center [50, 292] width 33 height 19
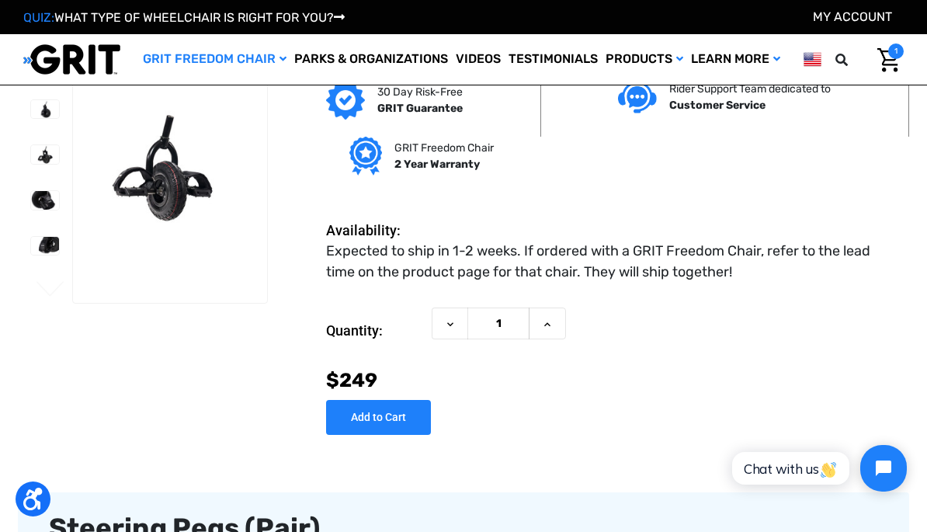
click at [31, 200] on img at bounding box center [45, 200] width 28 height 19
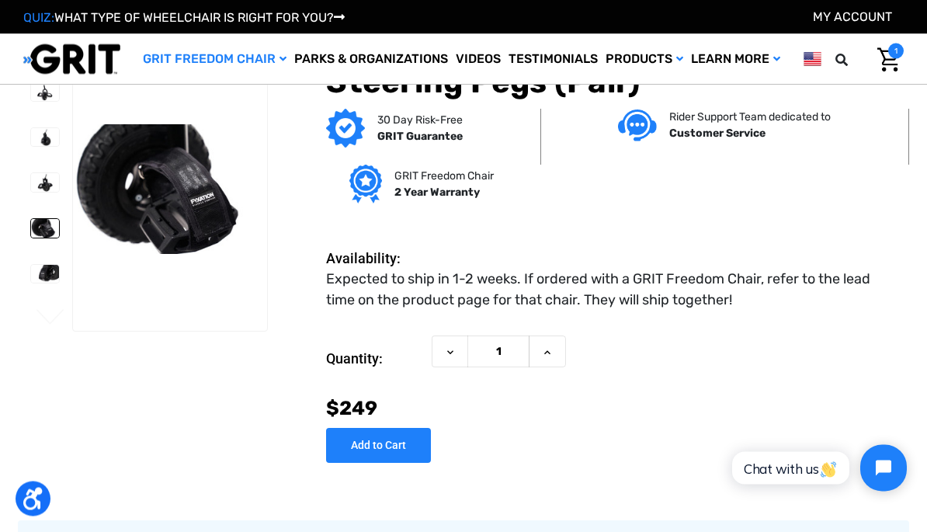
scroll to position [0, 0]
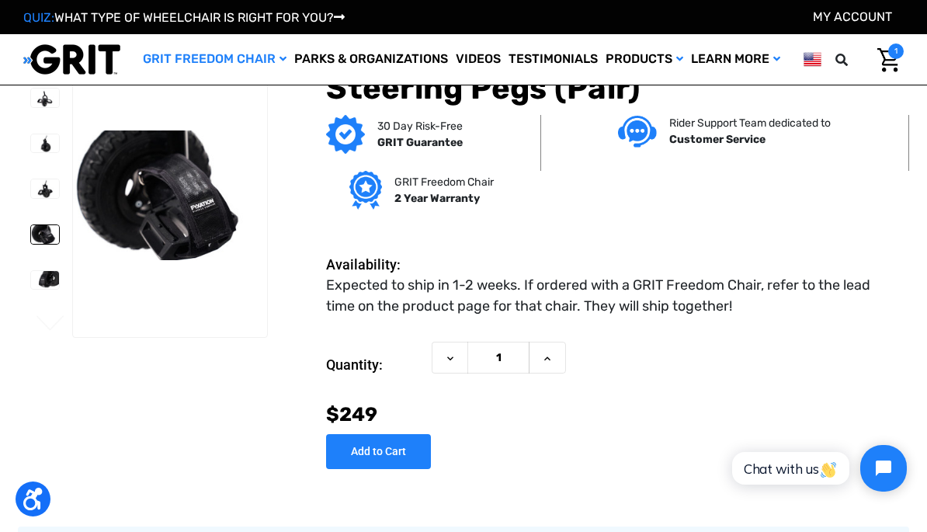
click at [31, 276] on img at bounding box center [45, 280] width 28 height 19
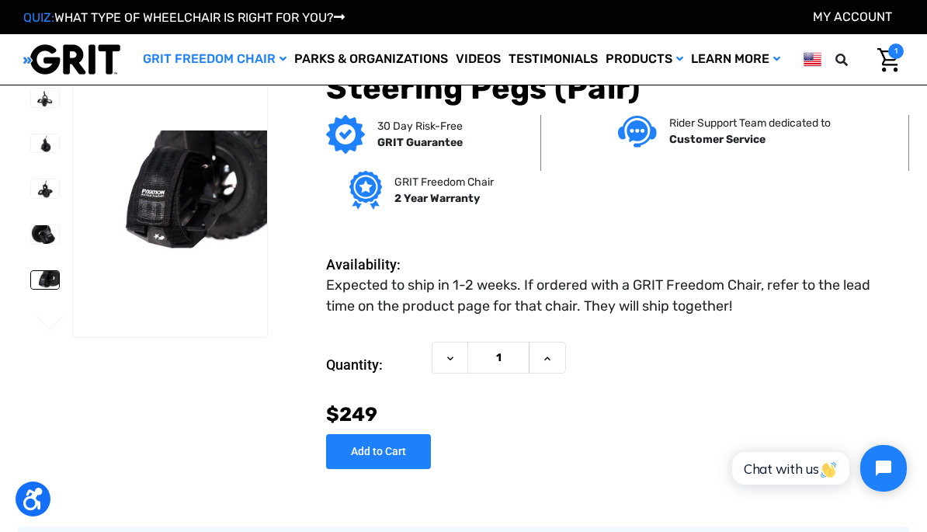
click at [31, 193] on img at bounding box center [45, 188] width 28 height 19
